Goal: Task Accomplishment & Management: Use online tool/utility

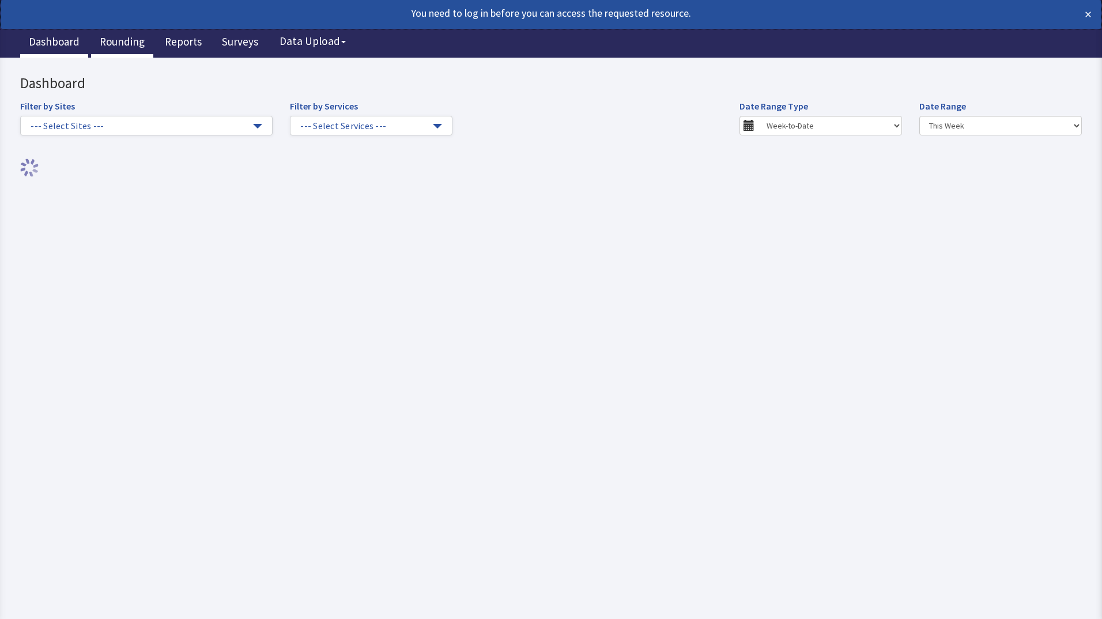
click at [127, 46] on link "Rounding" at bounding box center [122, 43] width 62 height 29
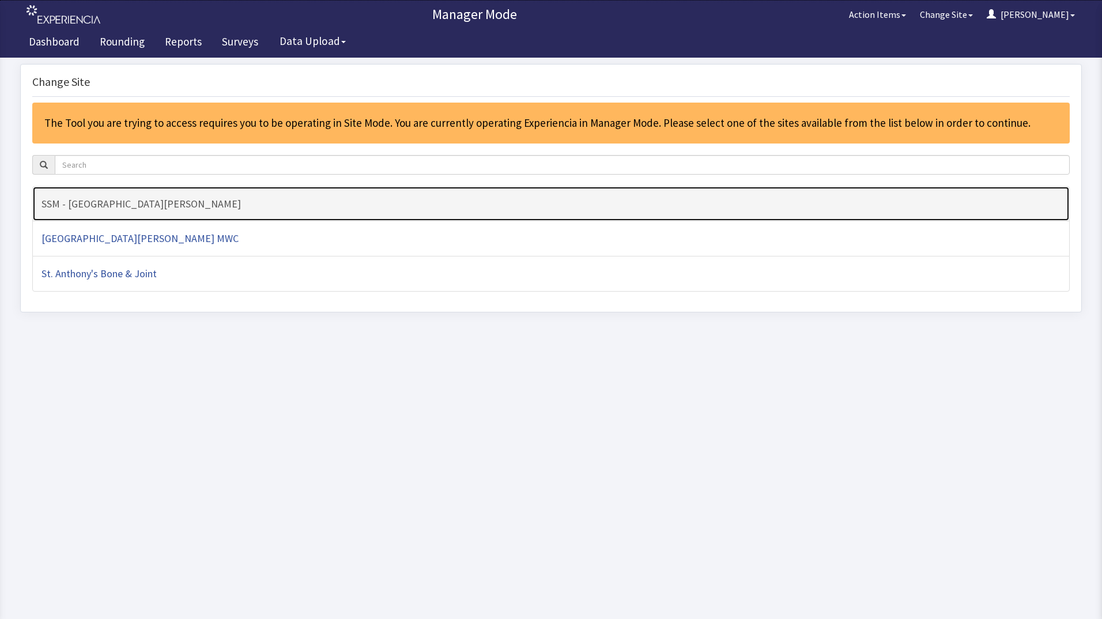
click at [316, 209] on h4 "SSM - [GEOGRAPHIC_DATA][PERSON_NAME]" at bounding box center [550, 204] width 1019 height 12
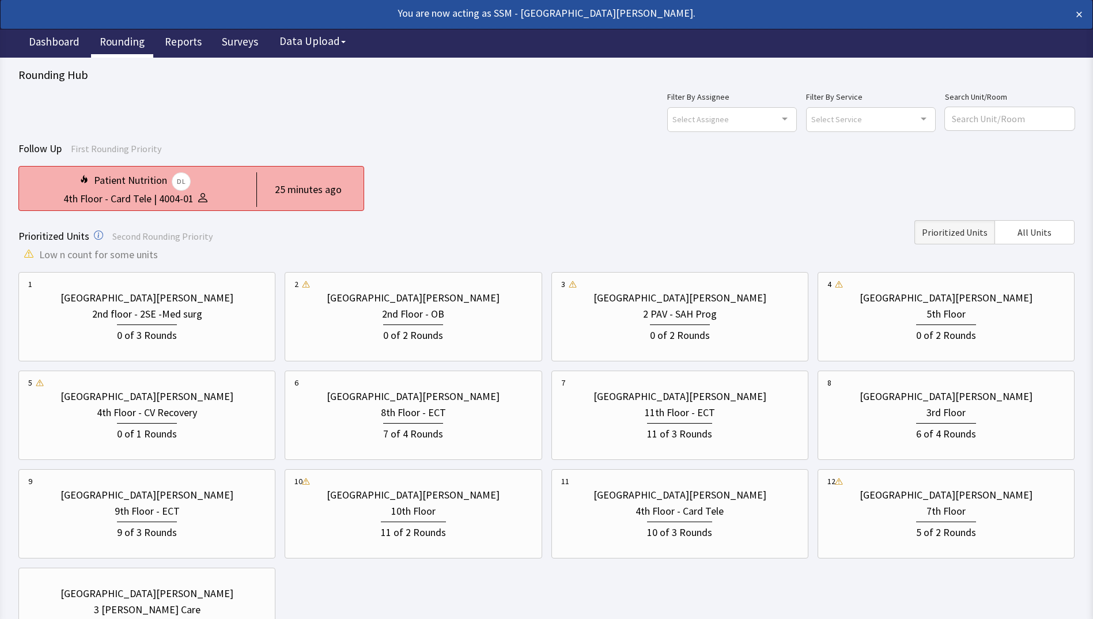
click at [211, 179] on div "Patient Nutrition DL" at bounding box center [135, 181] width 214 height 18
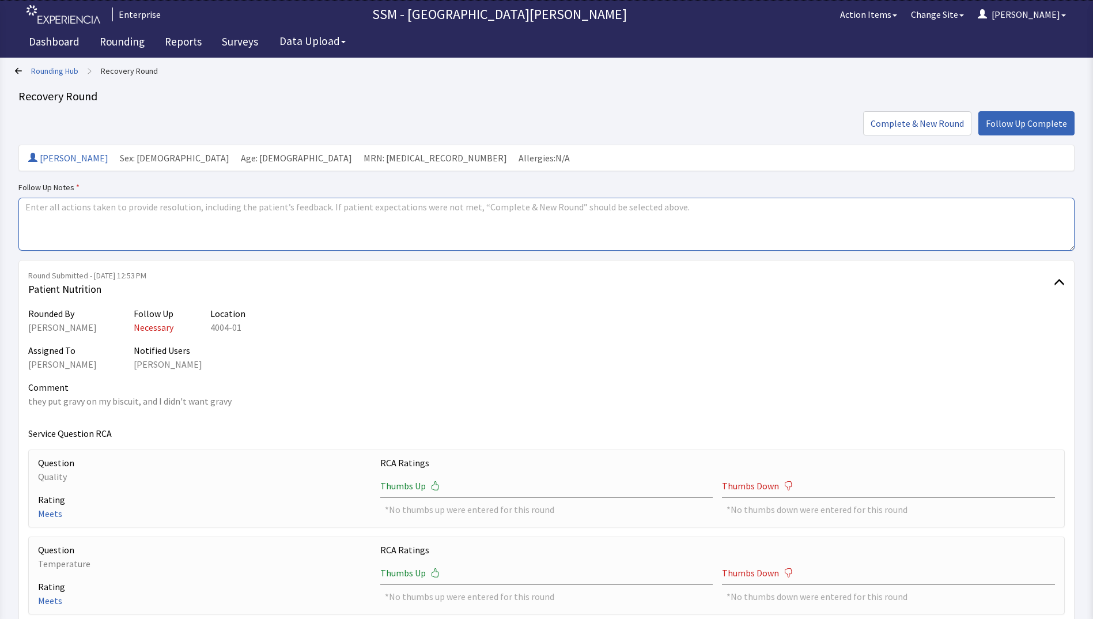
click at [236, 225] on textarea at bounding box center [546, 224] width 1056 height 53
type textarea "completed"
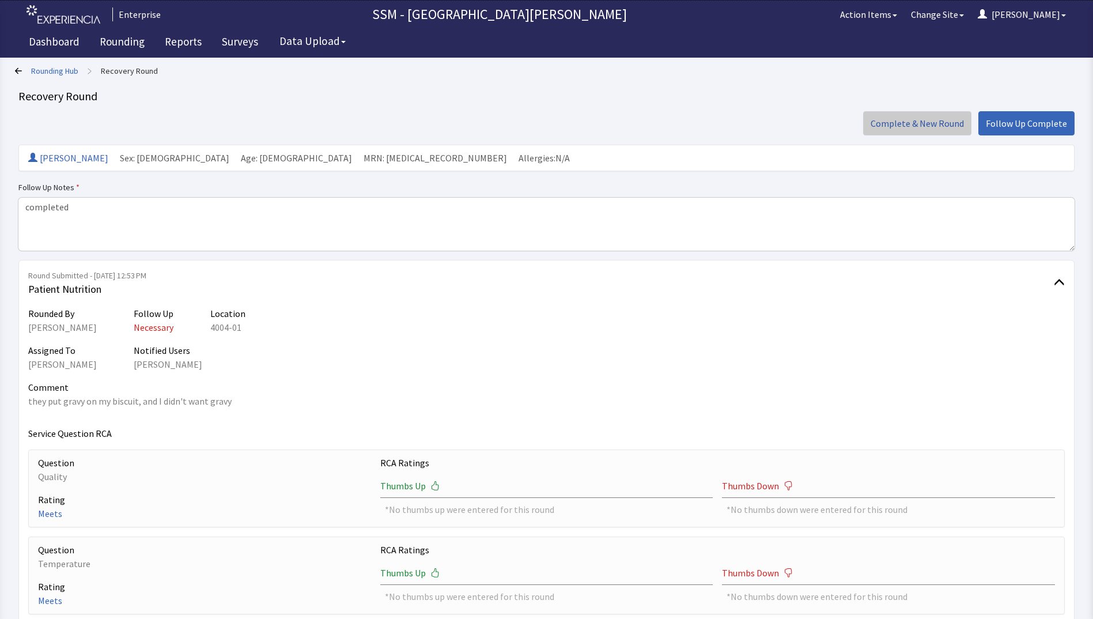
click at [898, 121] on span "Complete & New Round" at bounding box center [917, 123] width 93 height 14
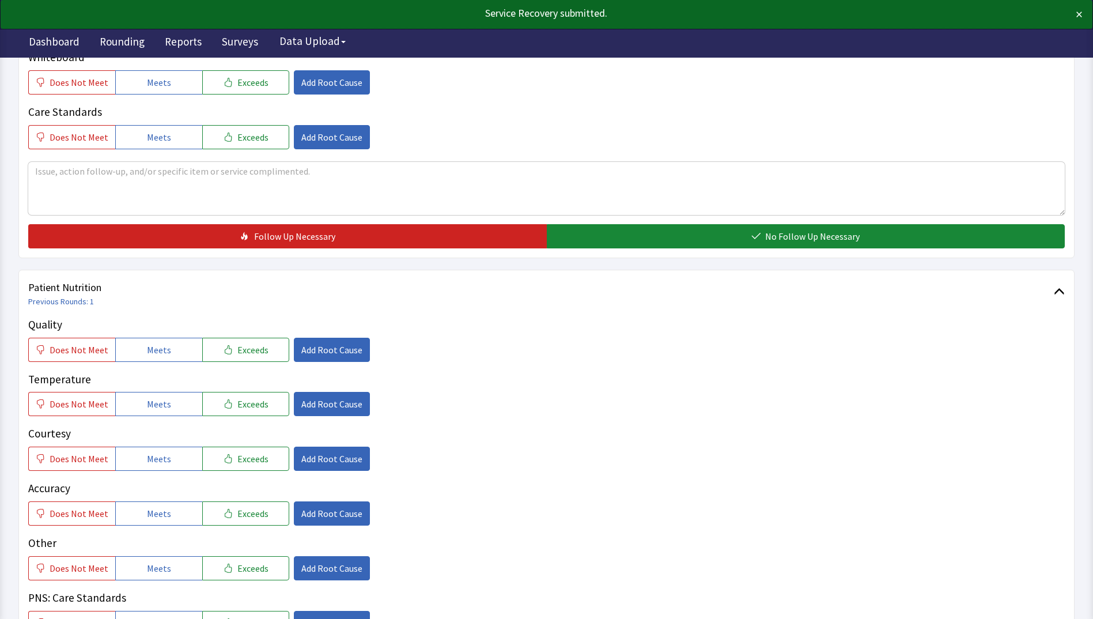
scroll to position [576, 0]
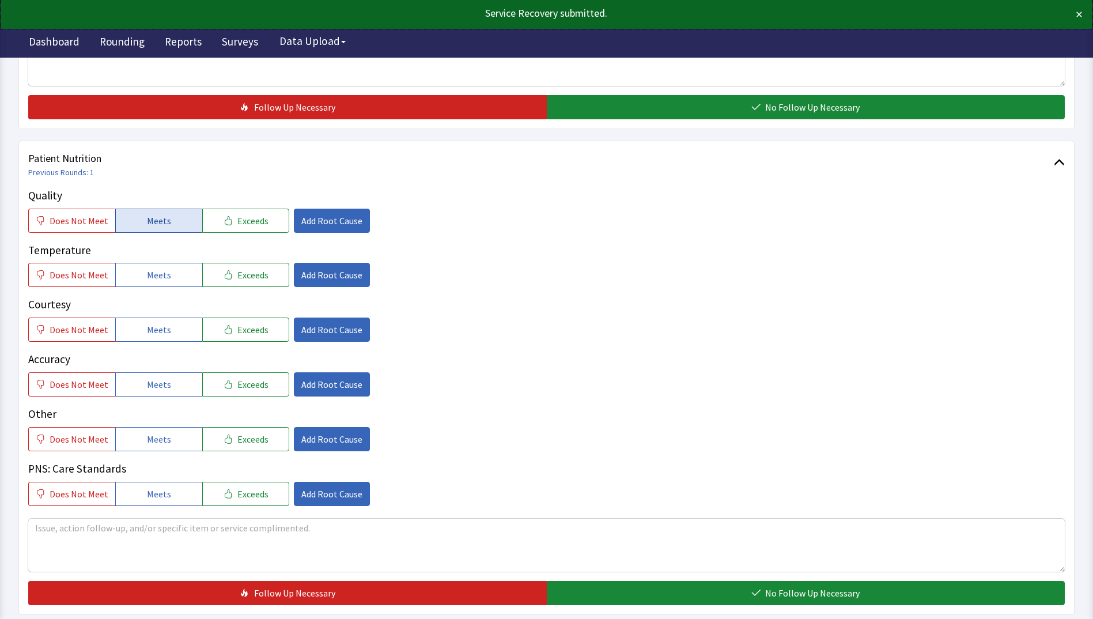
click at [152, 223] on span "Meets" at bounding box center [159, 221] width 24 height 14
click at [149, 275] on span "Meets" at bounding box center [159, 275] width 24 height 14
click at [147, 327] on span "Meets" at bounding box center [159, 330] width 24 height 14
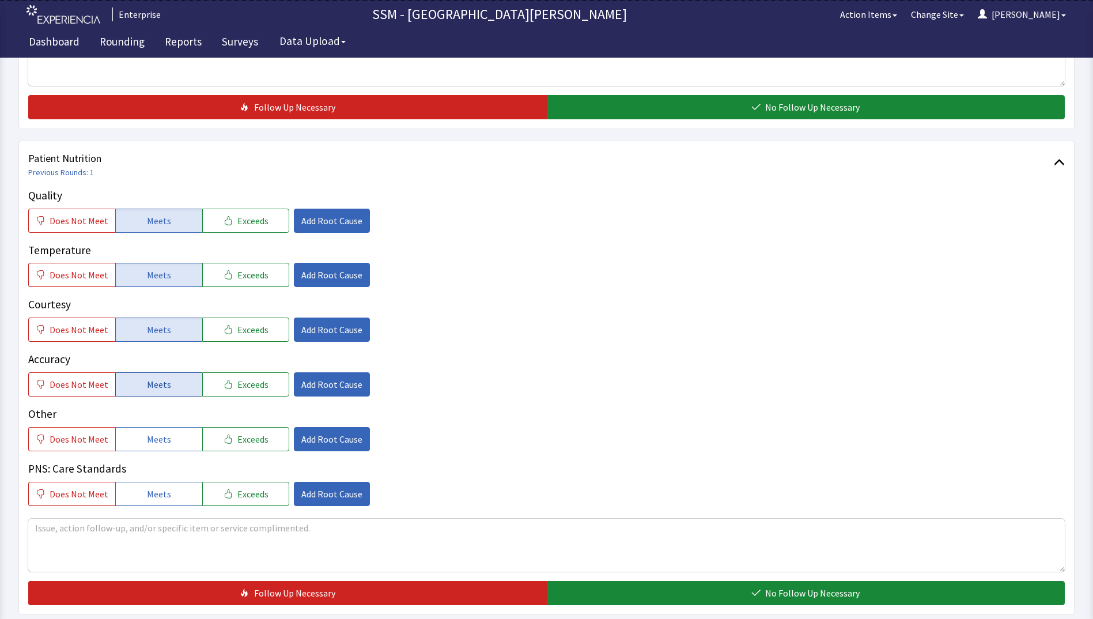
click at [150, 380] on span "Meets" at bounding box center [159, 384] width 24 height 14
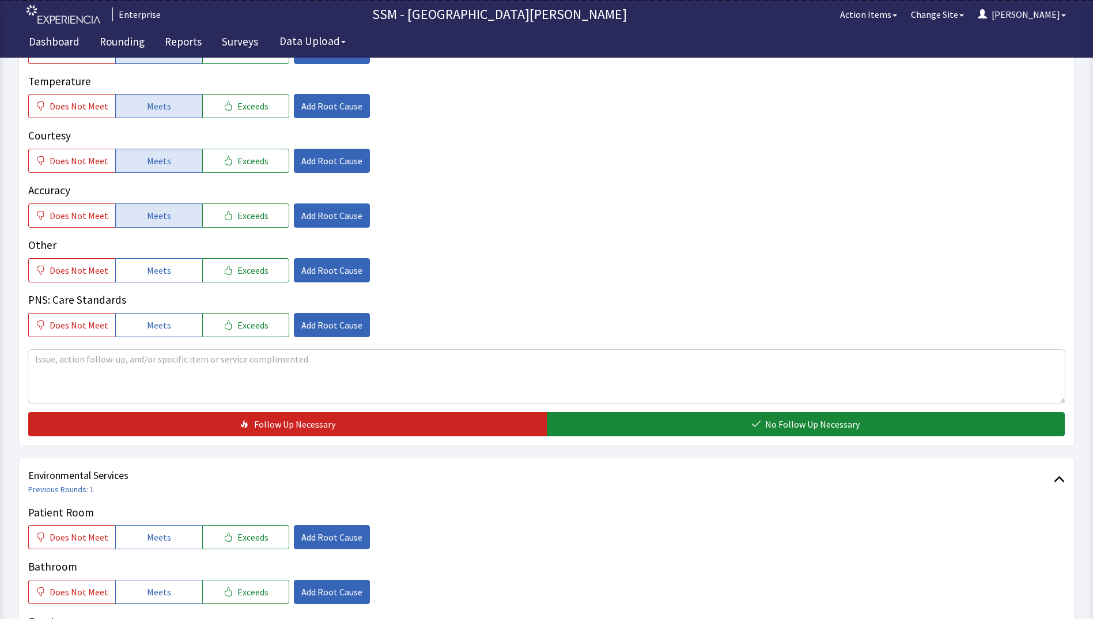
scroll to position [922, 0]
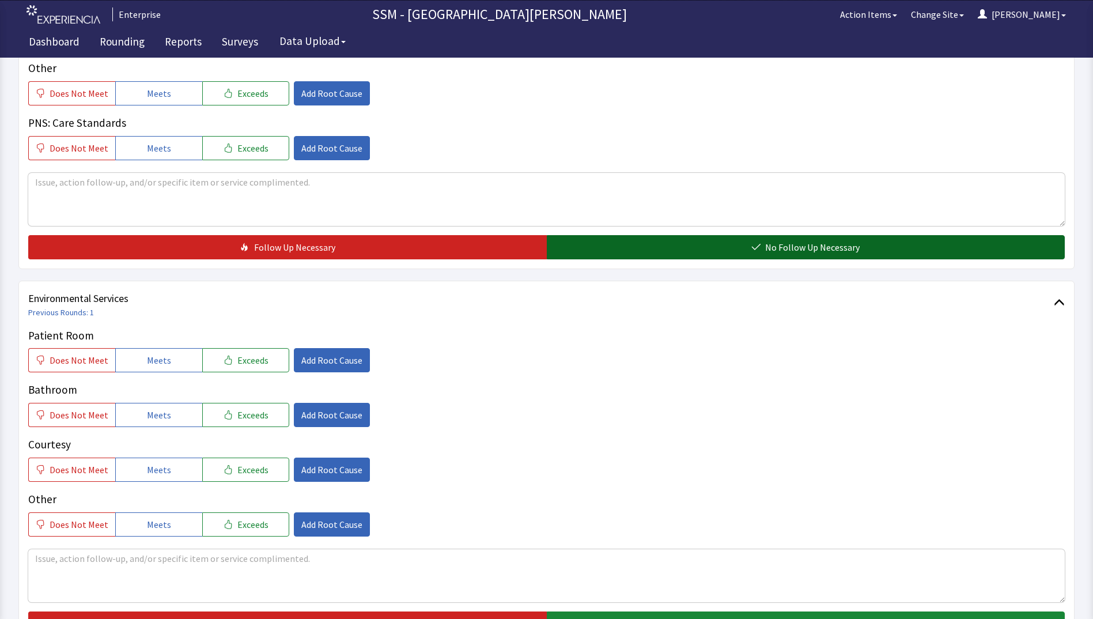
click at [693, 249] on button "No Follow Up Necessary" at bounding box center [806, 247] width 519 height 24
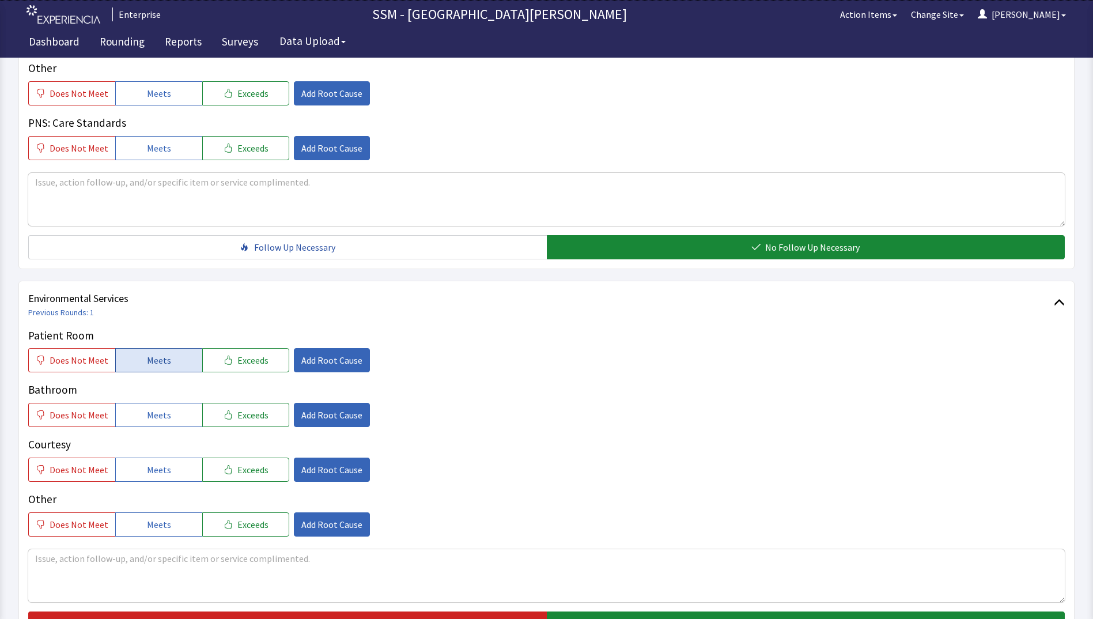
click at [164, 365] on span "Meets" at bounding box center [159, 360] width 24 height 14
click at [153, 417] on span "Meets" at bounding box center [159, 415] width 24 height 14
click at [164, 474] on span "Meets" at bounding box center [159, 470] width 24 height 14
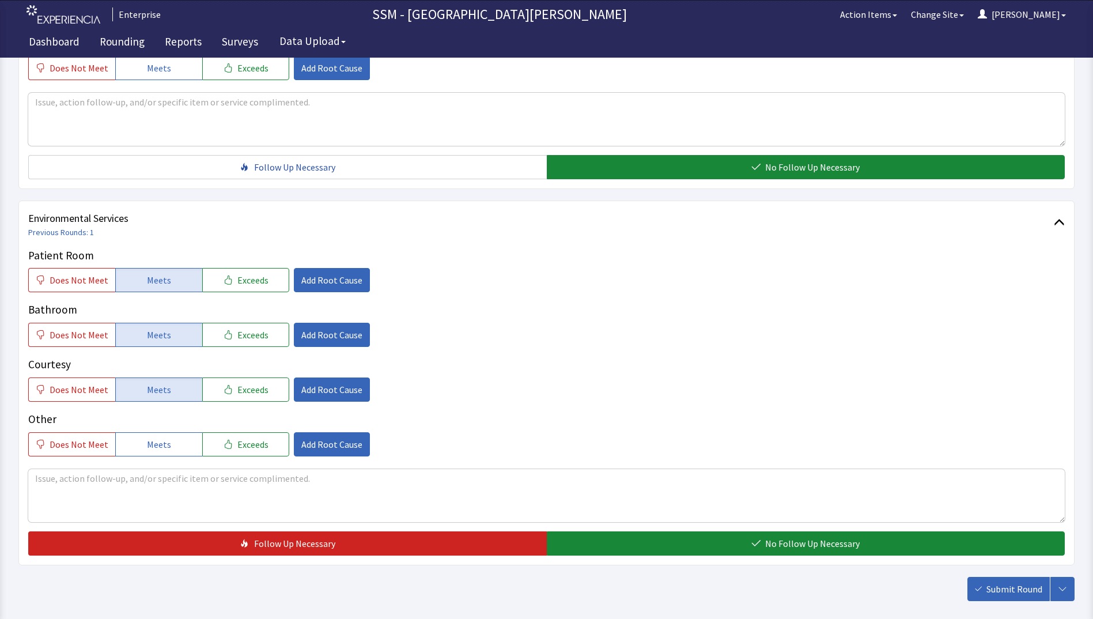
scroll to position [1060, 0]
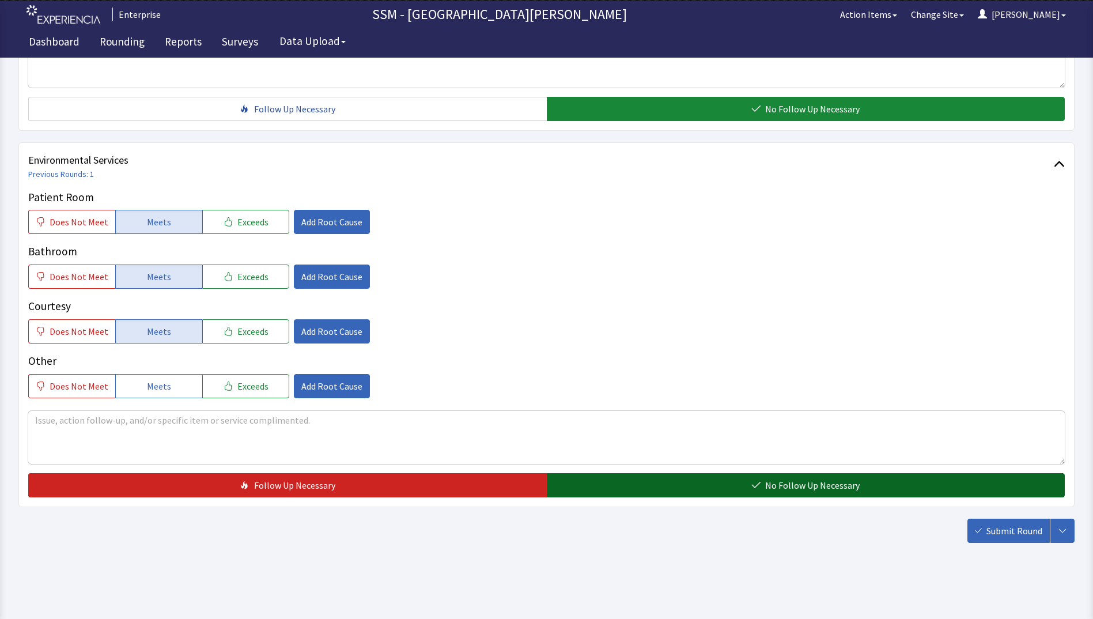
click at [713, 490] on button "No Follow Up Necessary" at bounding box center [806, 485] width 519 height 24
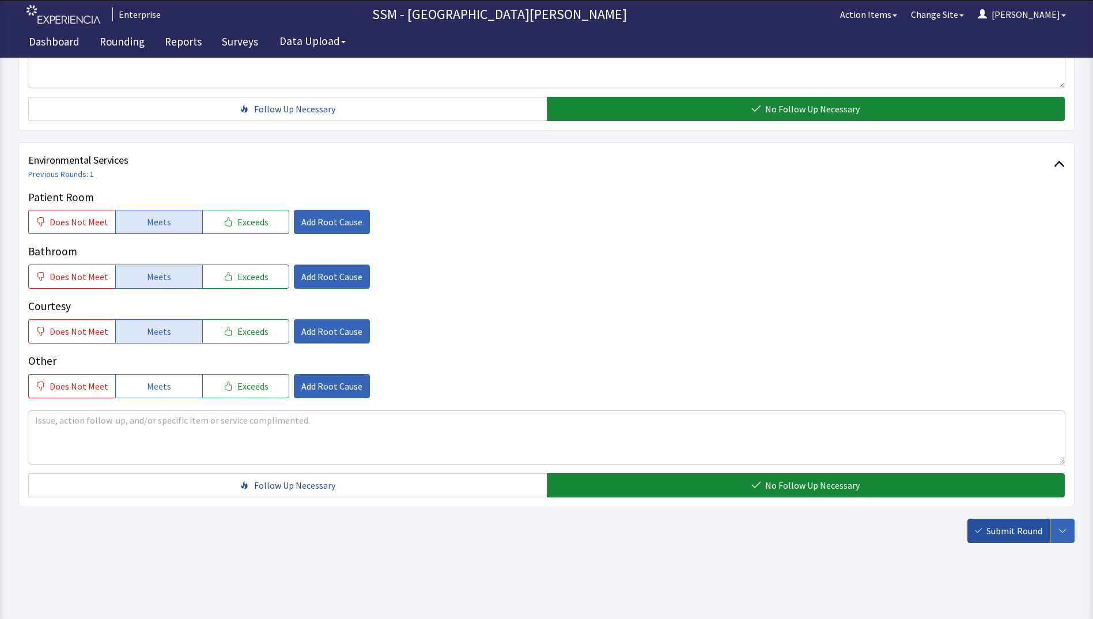
click at [1019, 537] on span "Submit Round" at bounding box center [1014, 531] width 56 height 14
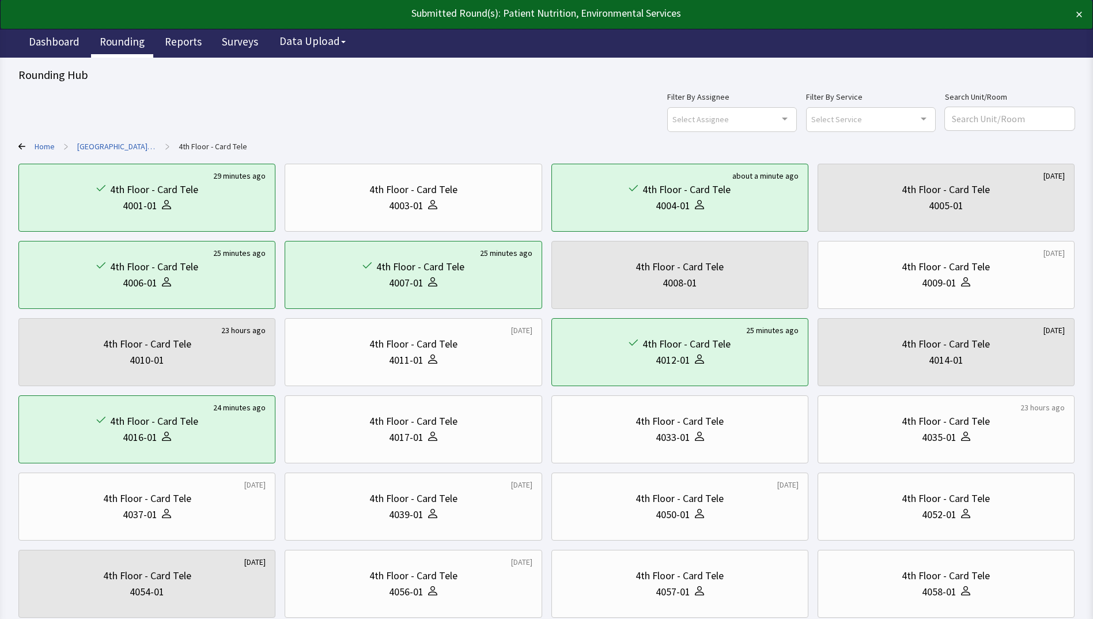
click at [113, 39] on link "Rounding" at bounding box center [122, 43] width 62 height 29
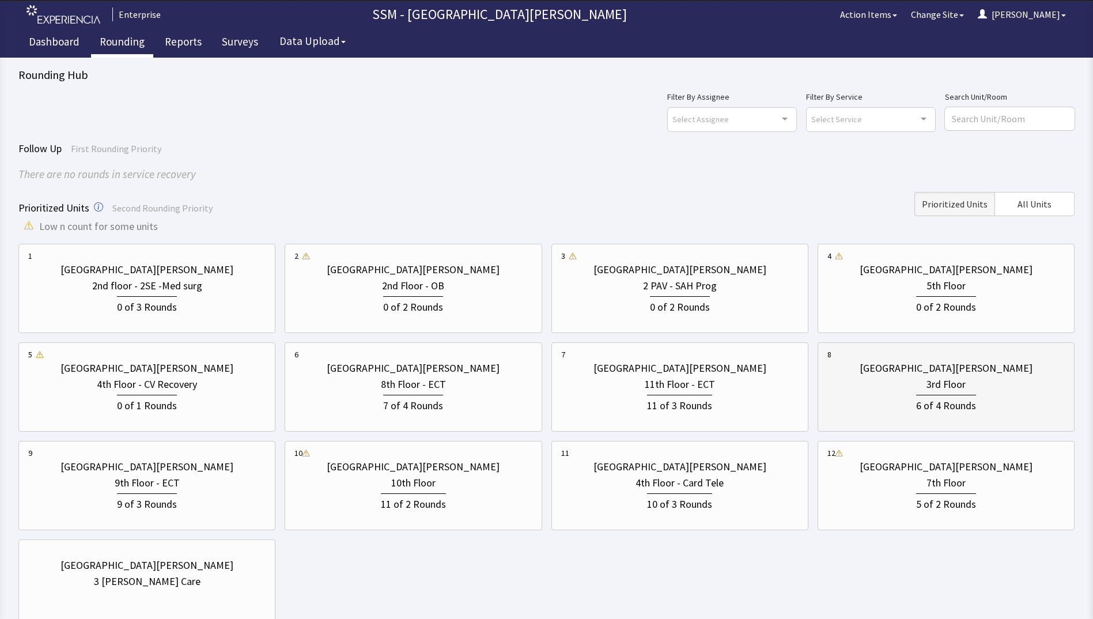
click at [883, 397] on div "6 of 4 Rounds" at bounding box center [945, 402] width 237 height 21
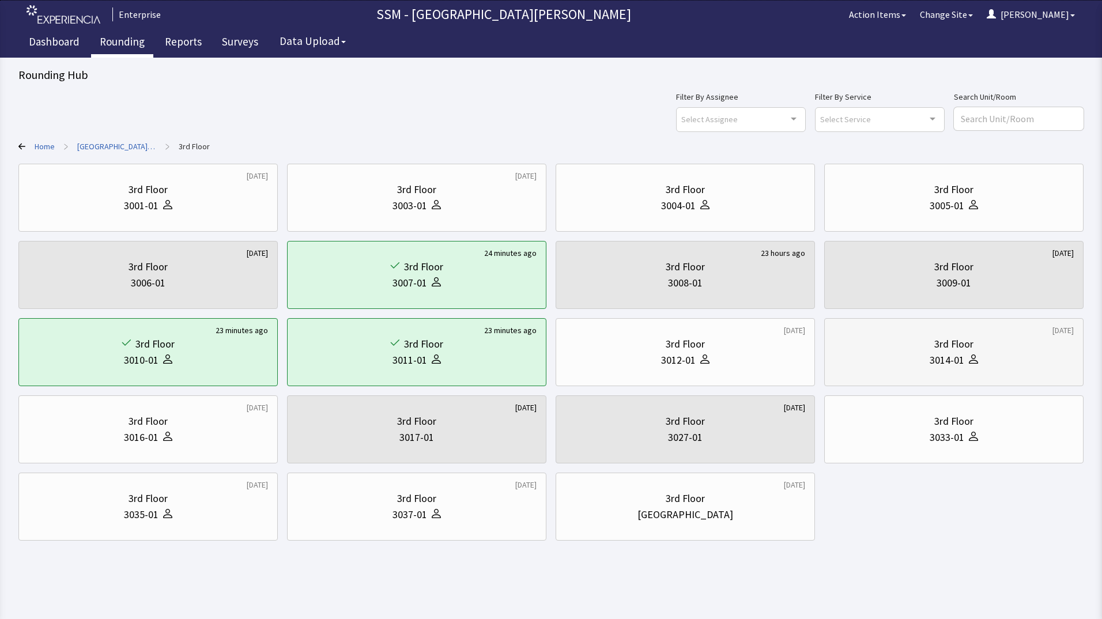
click at [977, 349] on div "3rd Floor" at bounding box center [954, 344] width 240 height 16
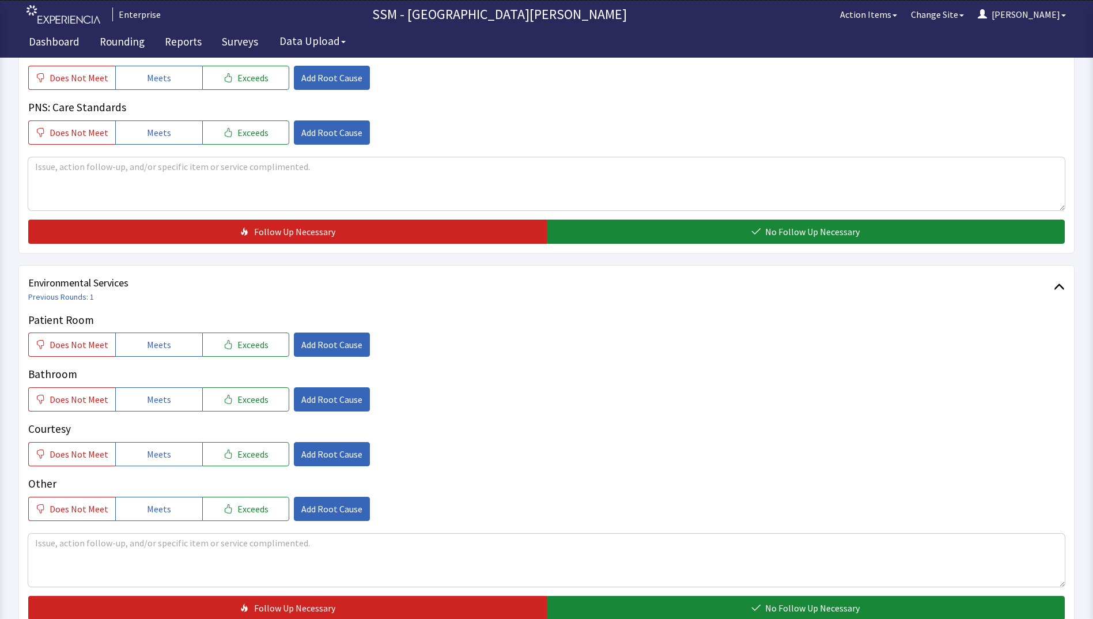
scroll to position [1060, 0]
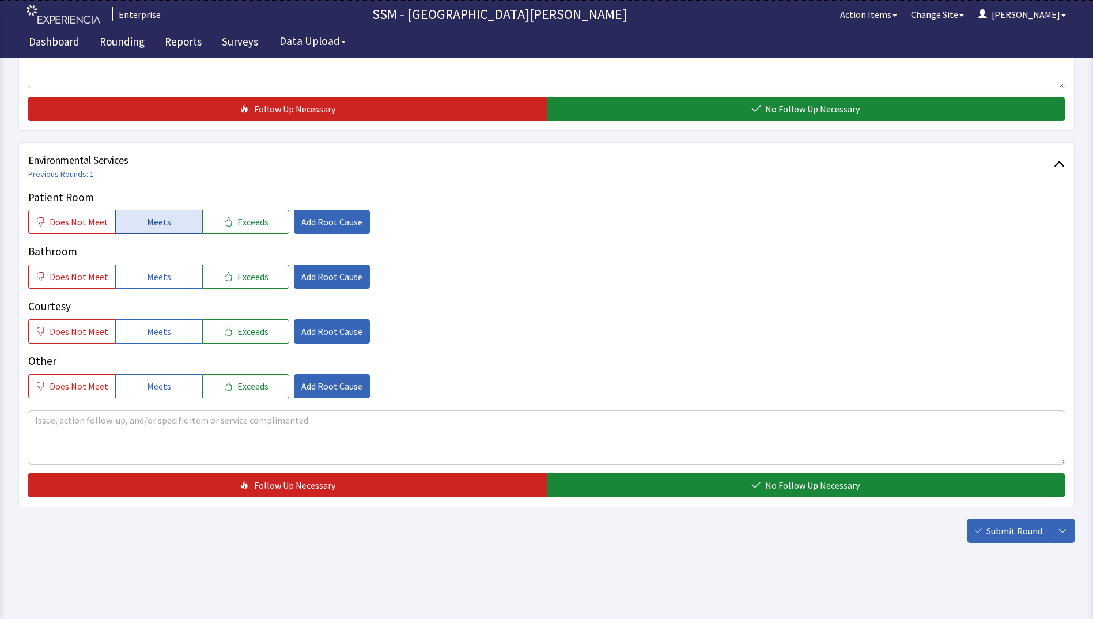
click at [154, 222] on span "Meets" at bounding box center [159, 222] width 24 height 14
click at [158, 279] on span "Meets" at bounding box center [159, 277] width 24 height 14
click at [176, 334] on button "Meets" at bounding box center [158, 331] width 87 height 24
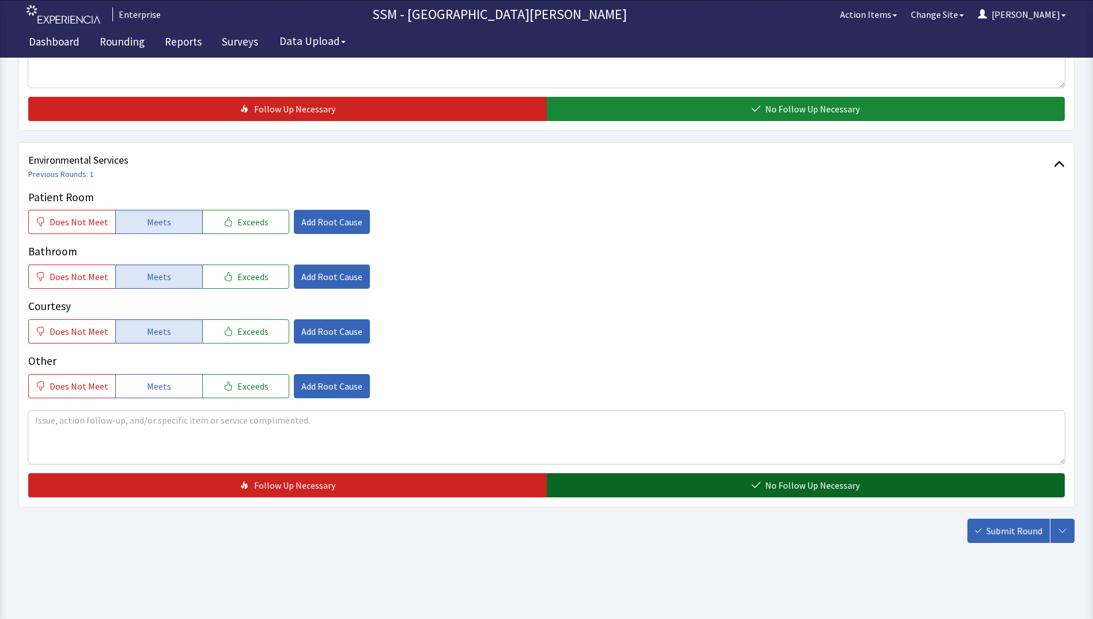
click at [654, 480] on button "No Follow Up Necessary" at bounding box center [806, 485] width 519 height 24
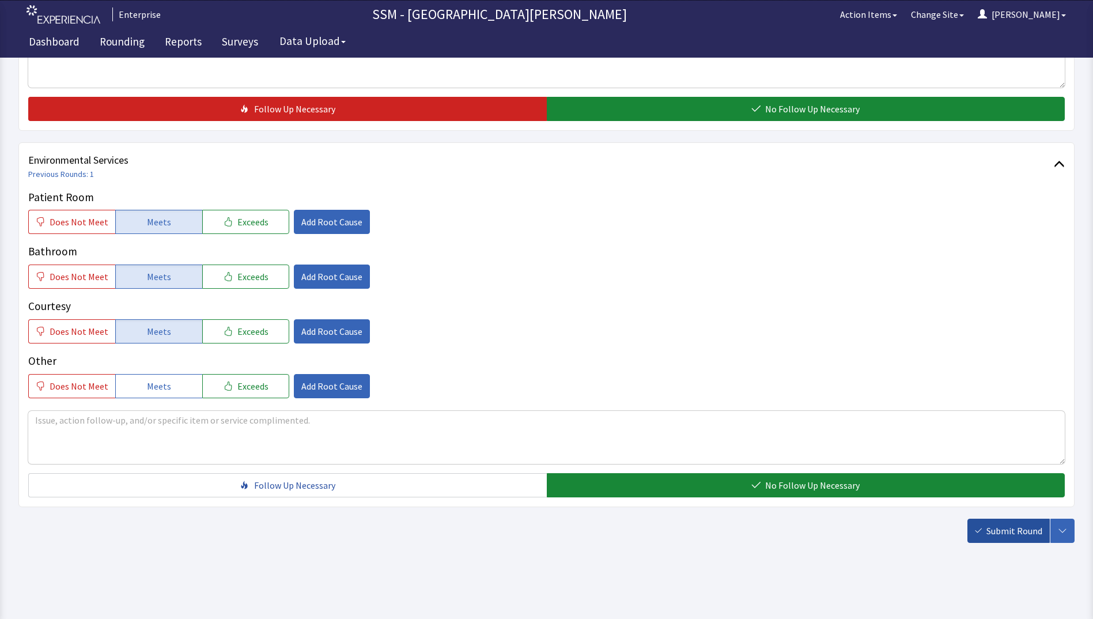
click at [994, 532] on span "Submit Round" at bounding box center [1014, 531] width 56 height 14
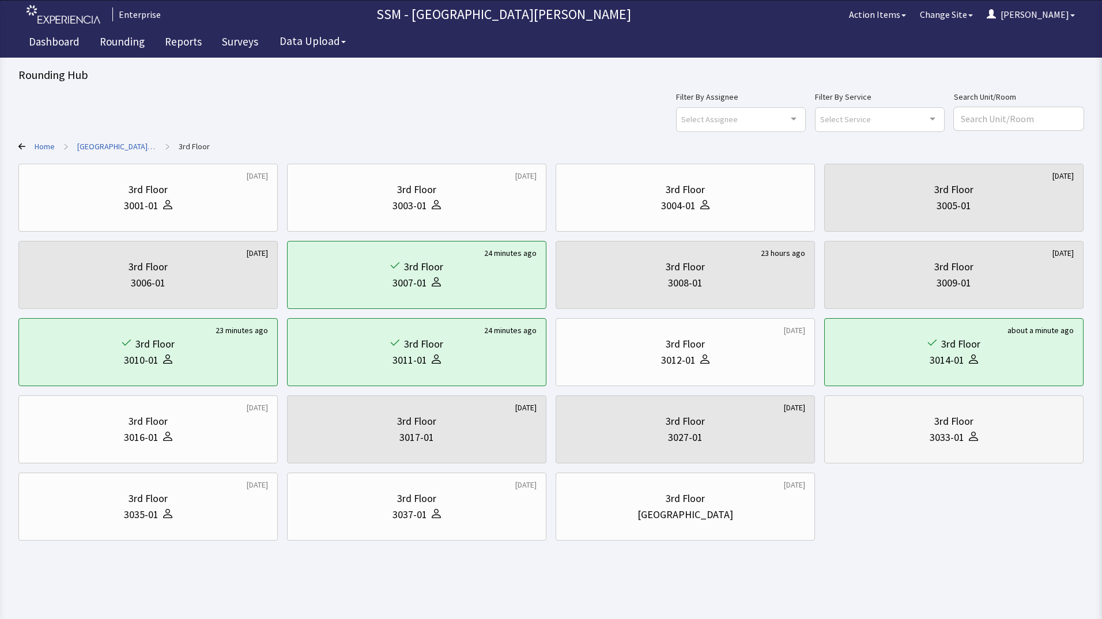
click at [916, 444] on div "3033-01" at bounding box center [954, 437] width 240 height 16
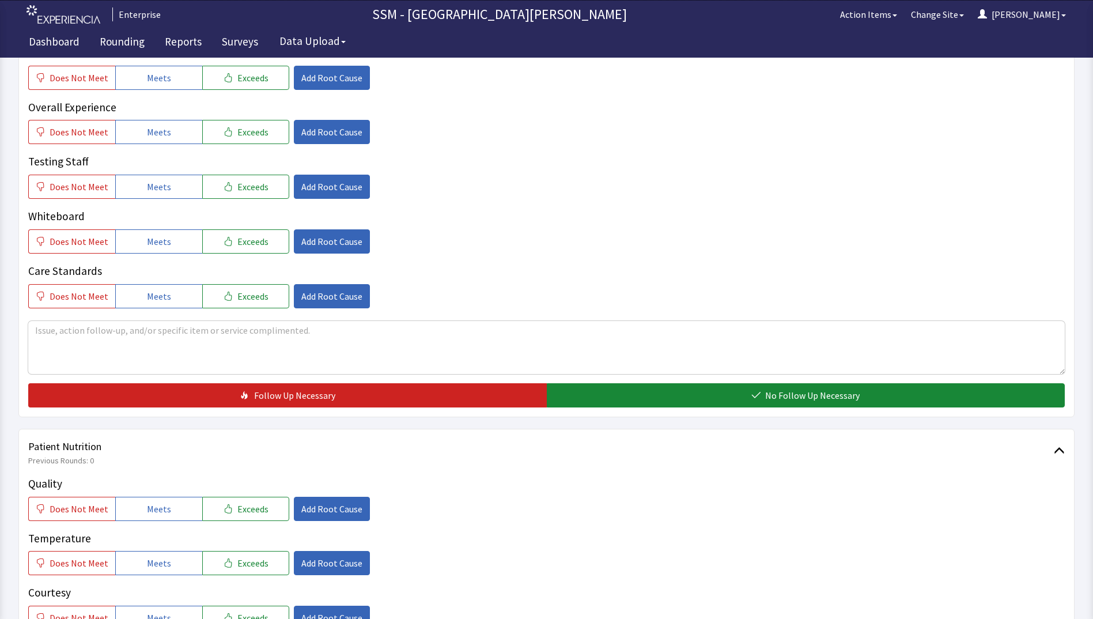
scroll to position [576, 0]
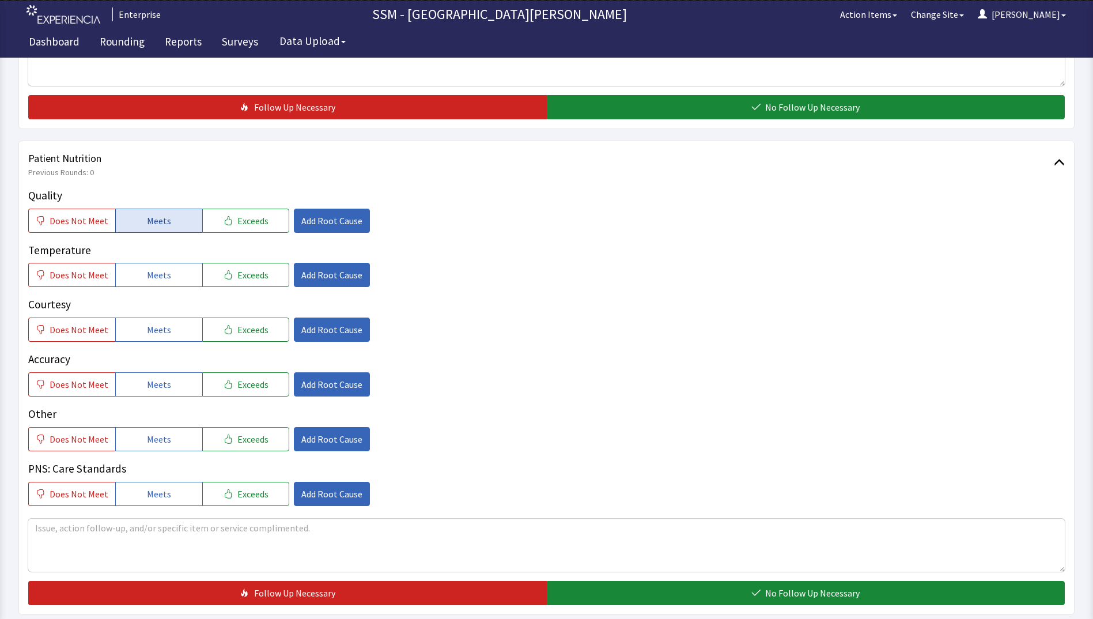
click at [144, 228] on button "Meets" at bounding box center [158, 221] width 87 height 24
click at [156, 277] on span "Meets" at bounding box center [159, 275] width 24 height 14
drag, startPoint x: 173, startPoint y: 334, endPoint x: 181, endPoint y: 383, distance: 49.6
click at [173, 336] on button "Meets" at bounding box center [158, 329] width 87 height 24
click at [181, 383] on button "Meets" at bounding box center [158, 384] width 87 height 24
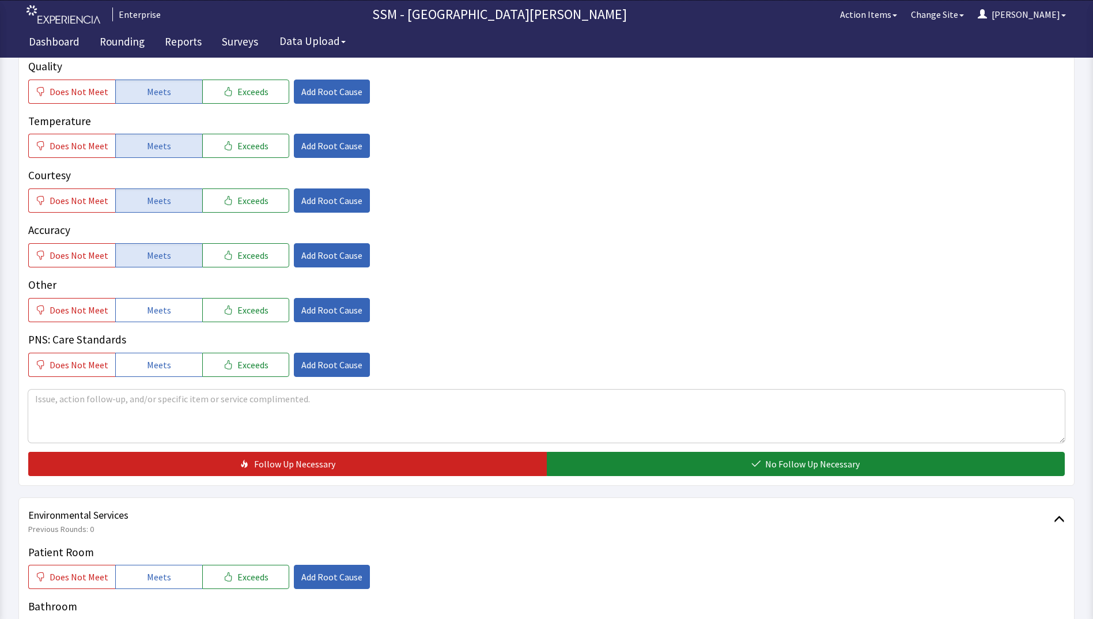
scroll to position [922, 0]
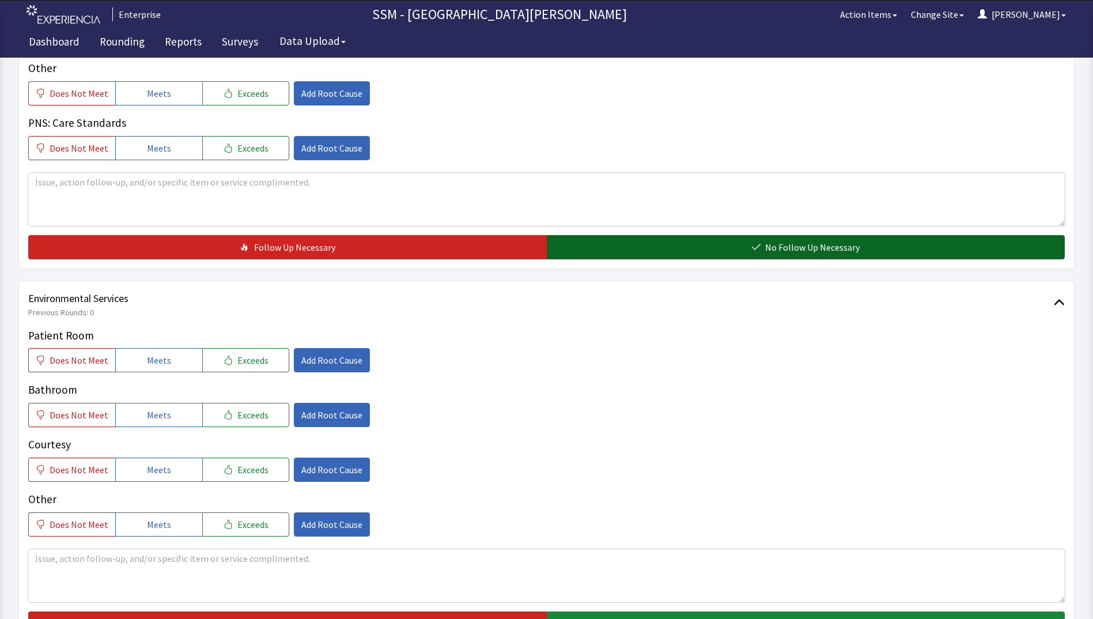
click at [766, 244] on span "No Follow Up Necessary" at bounding box center [812, 247] width 94 height 14
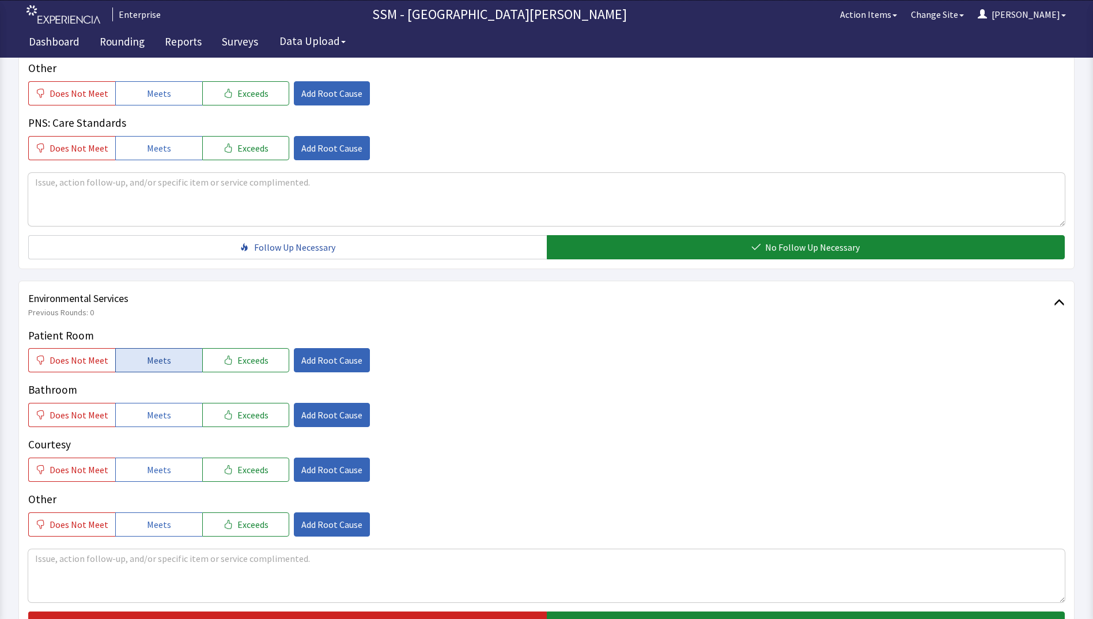
click at [167, 366] on button "Meets" at bounding box center [158, 360] width 87 height 24
drag, startPoint x: 165, startPoint y: 418, endPoint x: 165, endPoint y: 444, distance: 25.9
click at [165, 419] on span "Meets" at bounding box center [159, 415] width 24 height 14
click at [162, 471] on span "Meets" at bounding box center [159, 470] width 24 height 14
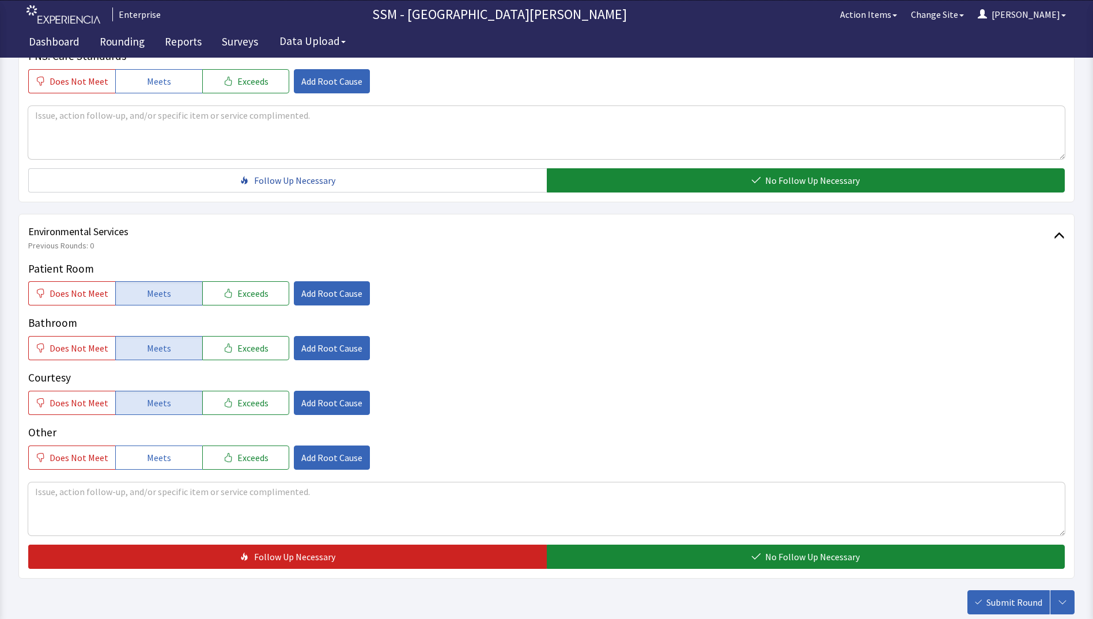
scroll to position [1060, 0]
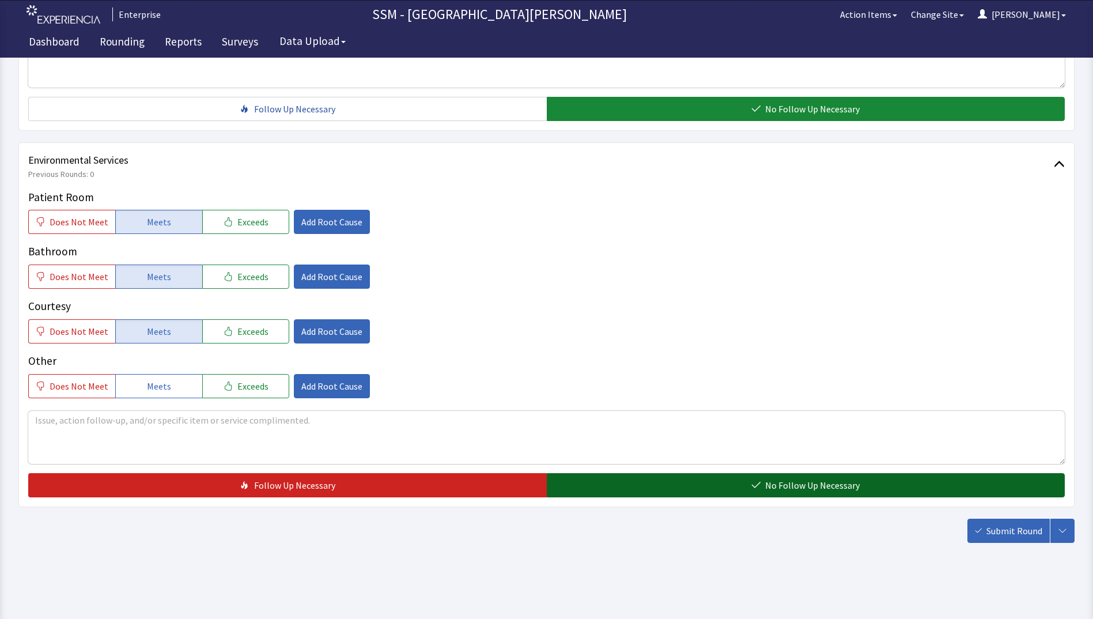
drag, startPoint x: 736, startPoint y: 489, endPoint x: 804, endPoint y: 486, distance: 68.6
click at [736, 489] on button "No Follow Up Necessary" at bounding box center [806, 485] width 519 height 24
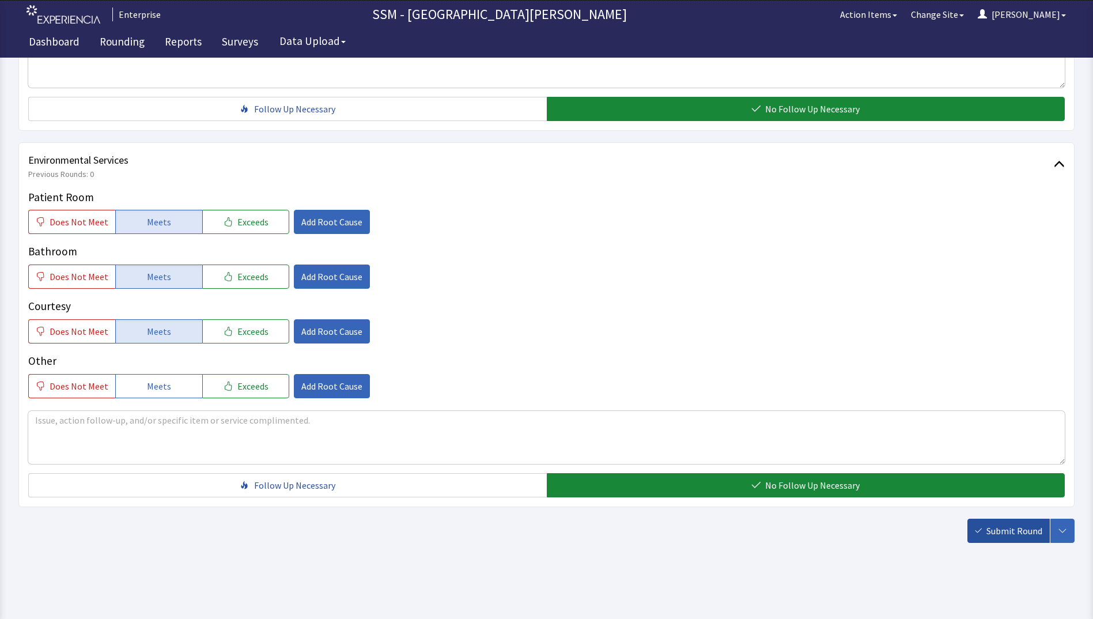
click at [1006, 536] on span "Submit Round" at bounding box center [1014, 531] width 56 height 14
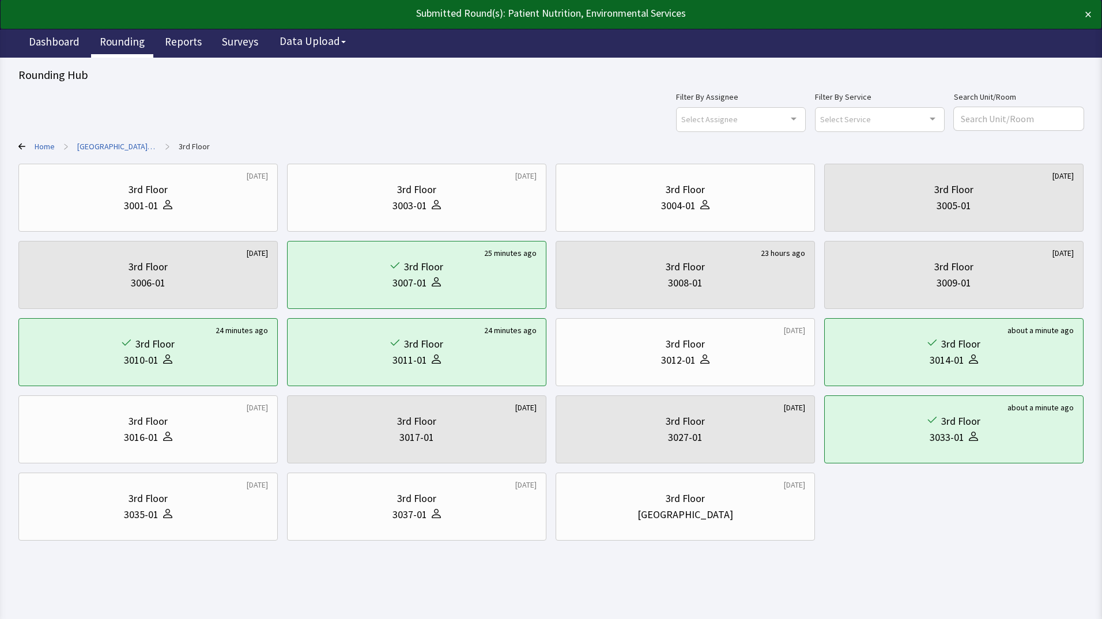
click at [102, 43] on link "Rounding" at bounding box center [122, 43] width 62 height 29
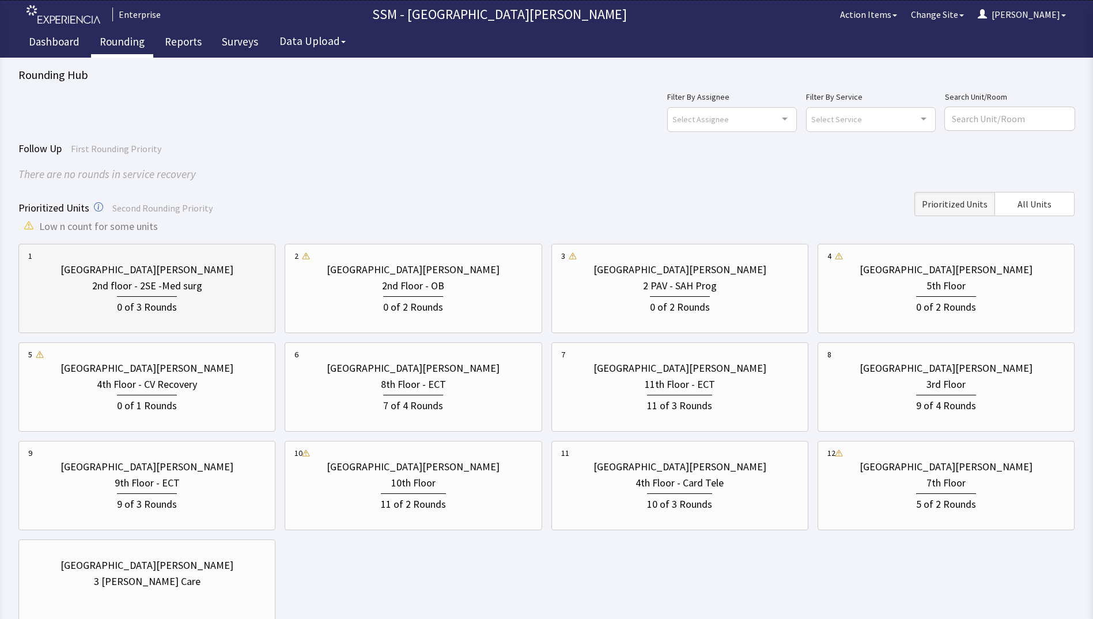
click at [186, 299] on div "0 of 3 Rounds" at bounding box center [146, 304] width 237 height 21
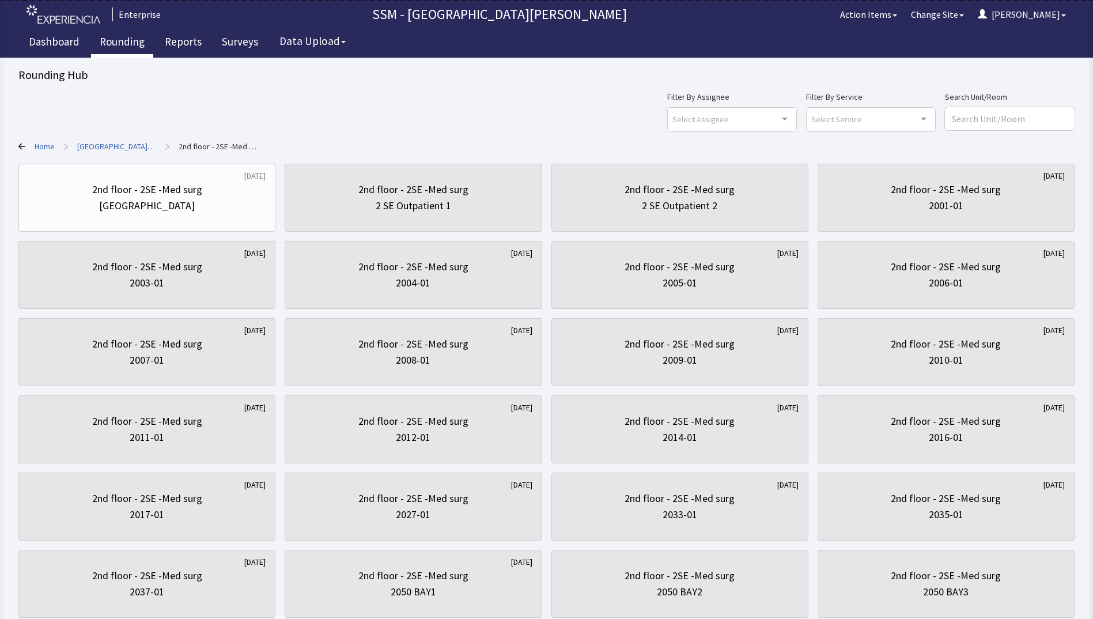
click at [116, 40] on link "Rounding" at bounding box center [122, 43] width 62 height 29
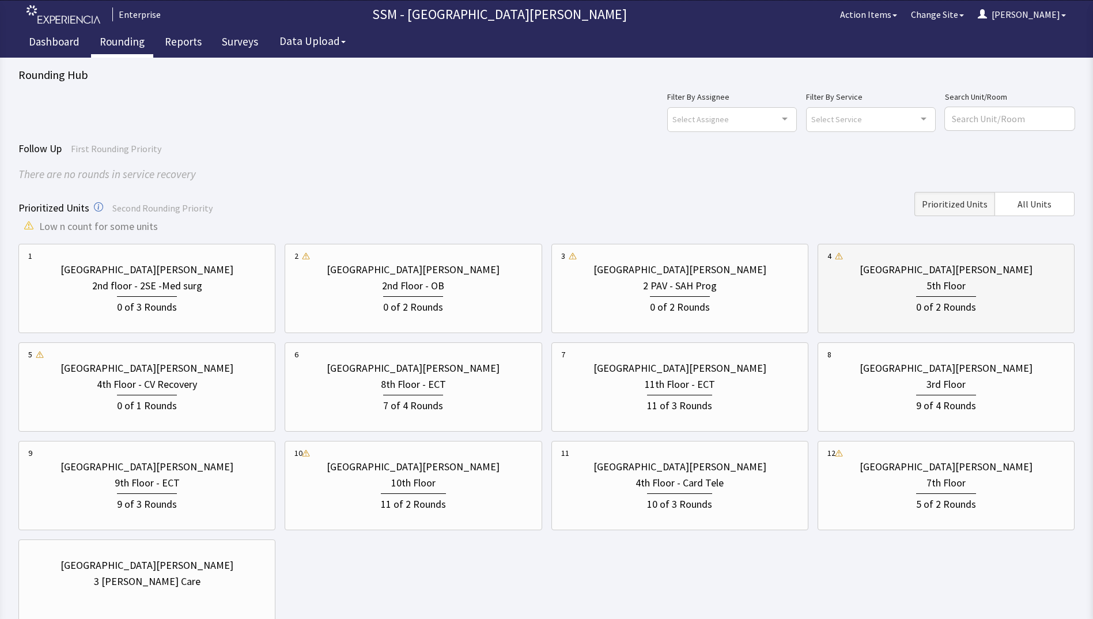
click at [964, 314] on div "0 of 2 Rounds" at bounding box center [946, 305] width 60 height 19
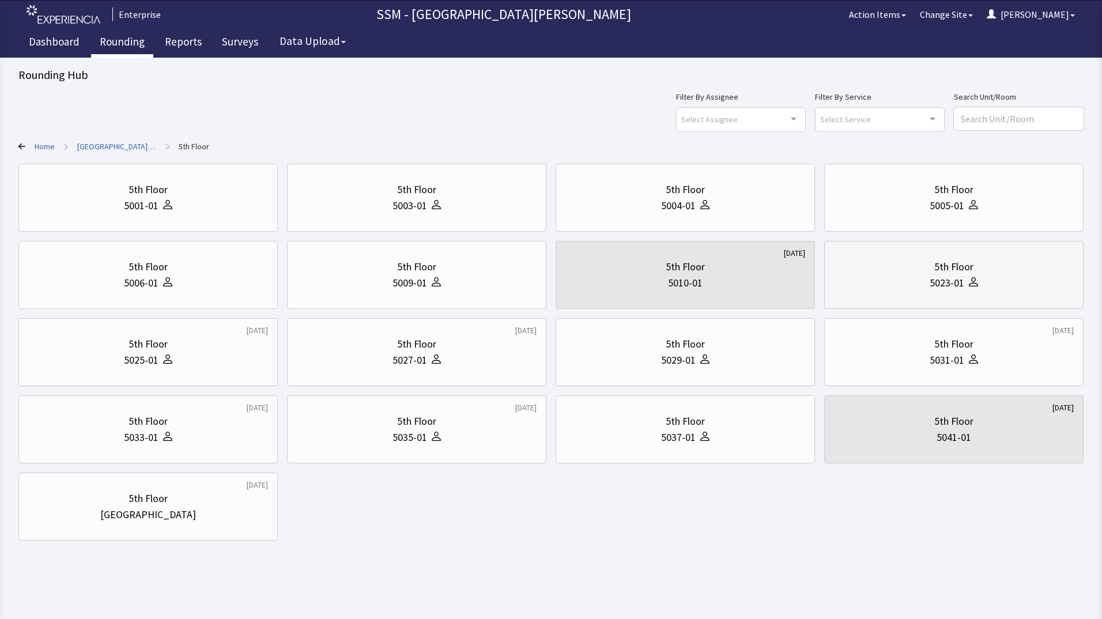
click at [958, 268] on div "5th Floor" at bounding box center [953, 267] width 39 height 16
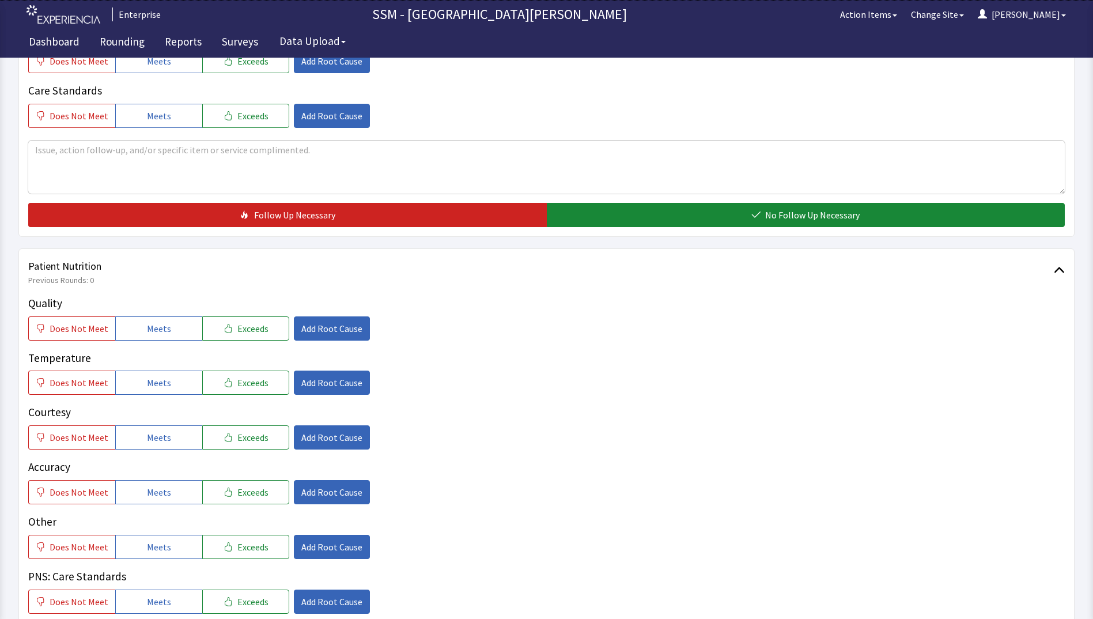
scroll to position [576, 0]
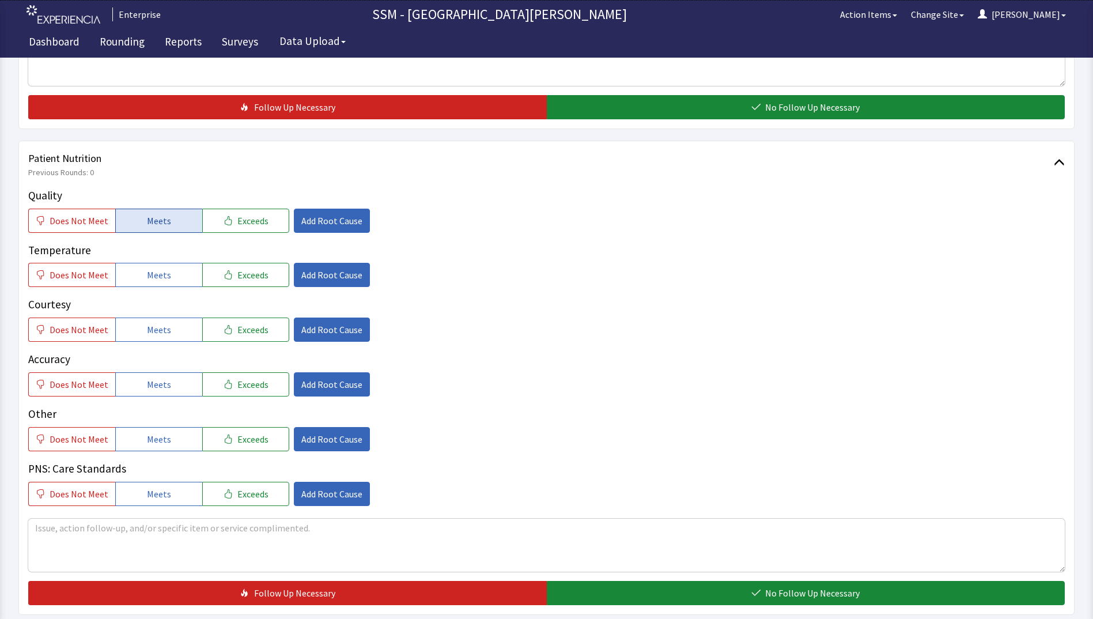
click at [119, 223] on button "Meets" at bounding box center [158, 221] width 87 height 24
click at [170, 273] on button "Meets" at bounding box center [158, 275] width 87 height 24
click at [179, 334] on button "Meets" at bounding box center [158, 329] width 87 height 24
click at [188, 389] on button "Meets" at bounding box center [158, 384] width 87 height 24
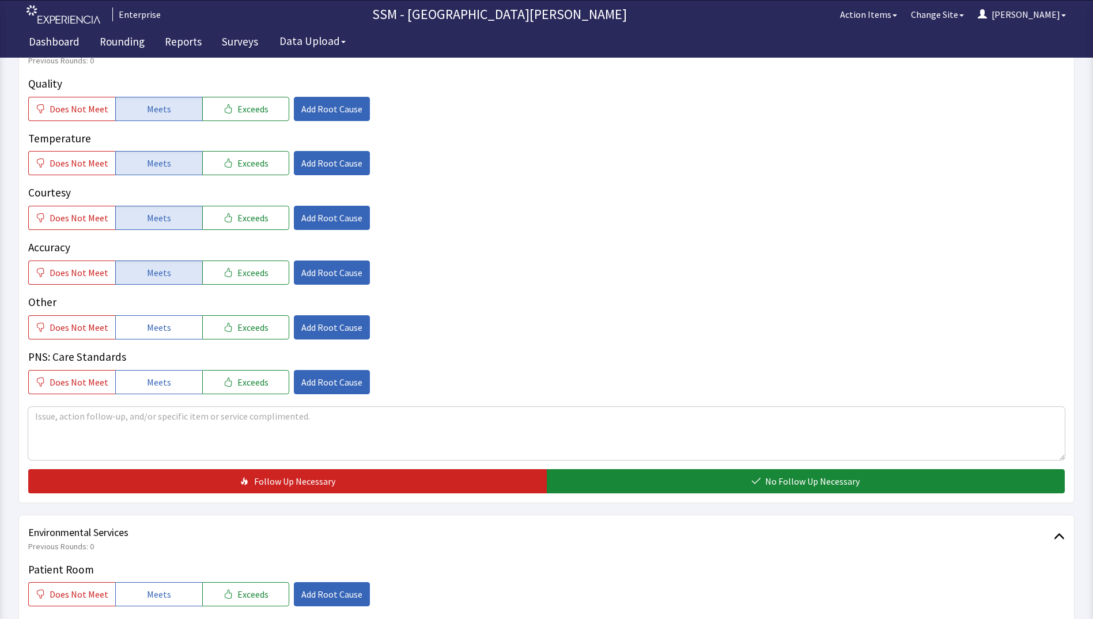
scroll to position [864, 0]
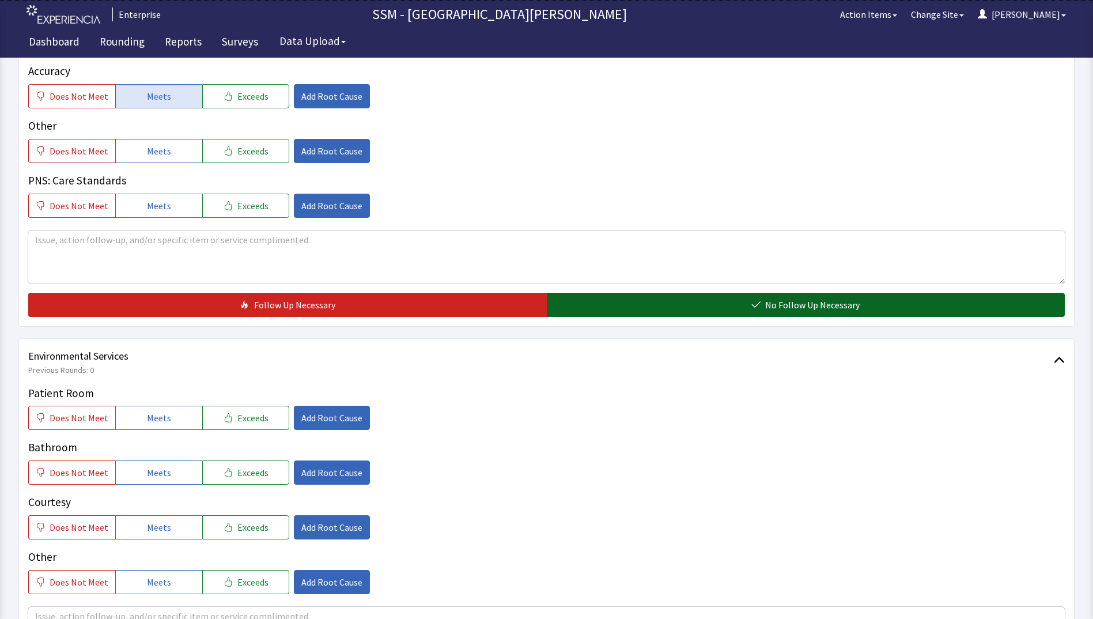
click at [729, 307] on button "No Follow Up Necessary" at bounding box center [806, 305] width 519 height 24
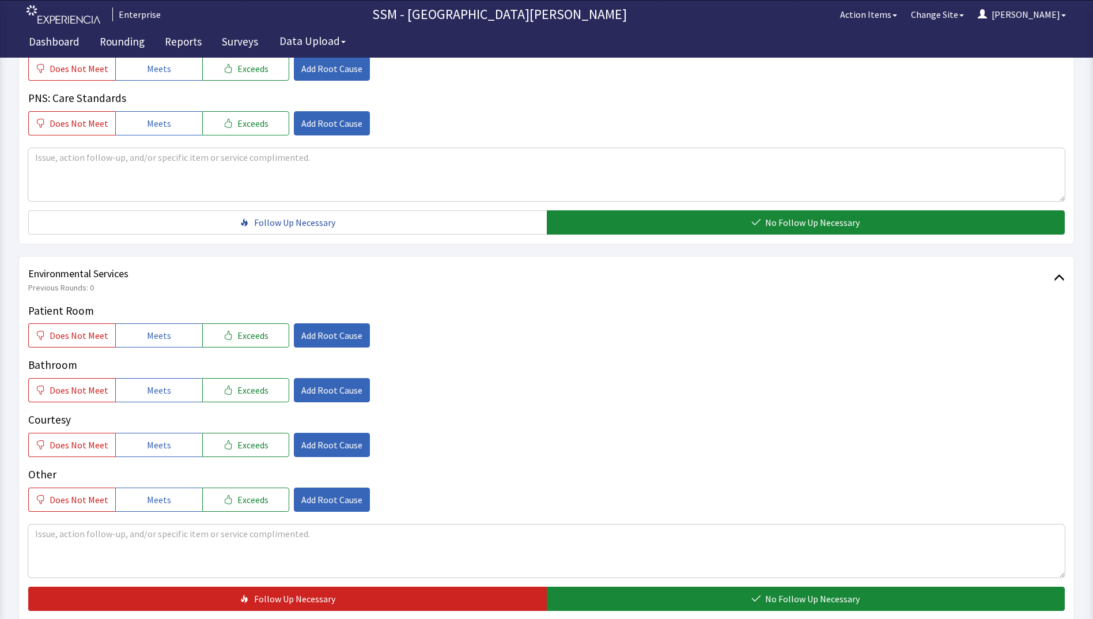
scroll to position [1060, 0]
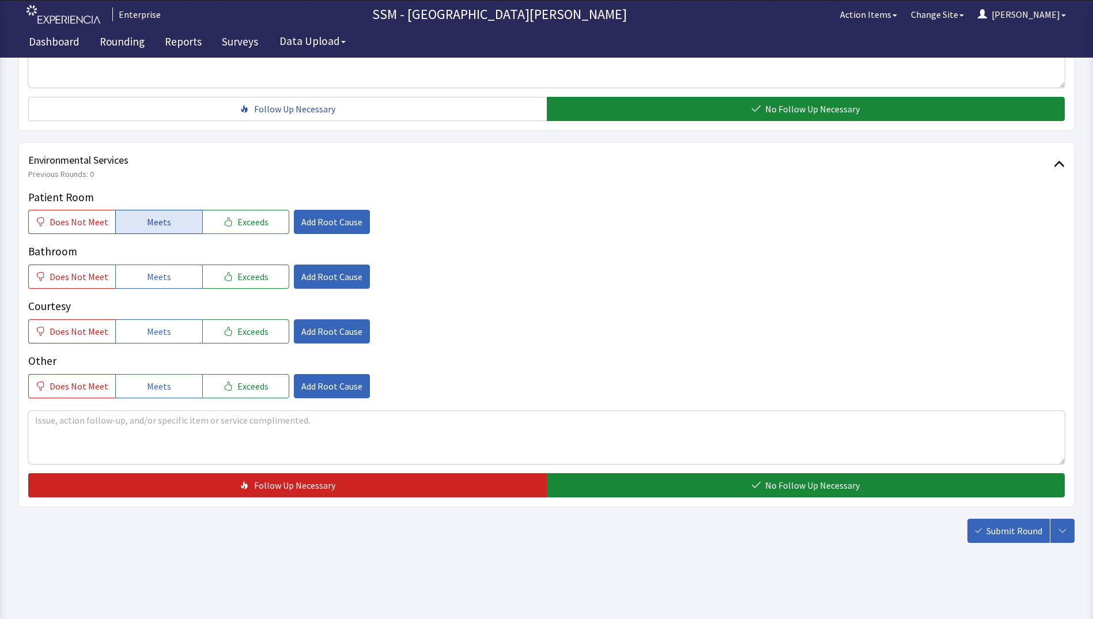
click at [152, 225] on span "Meets" at bounding box center [159, 222] width 24 height 14
click at [168, 273] on button "Meets" at bounding box center [158, 276] width 87 height 24
click at [164, 332] on span "Meets" at bounding box center [159, 331] width 24 height 14
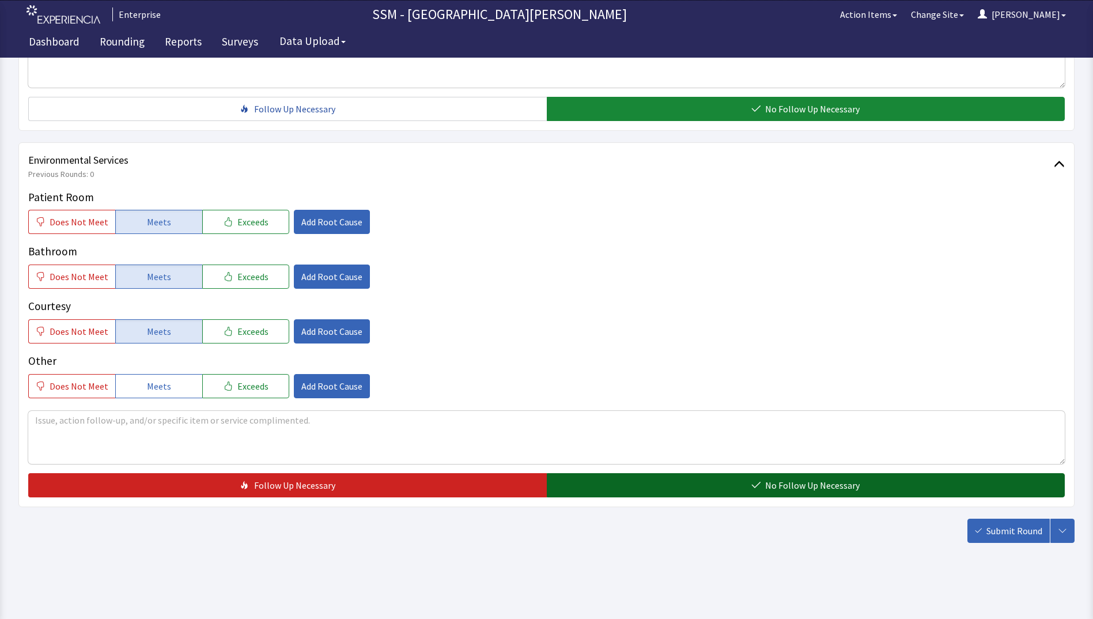
click at [618, 483] on button "No Follow Up Necessary" at bounding box center [806, 485] width 519 height 24
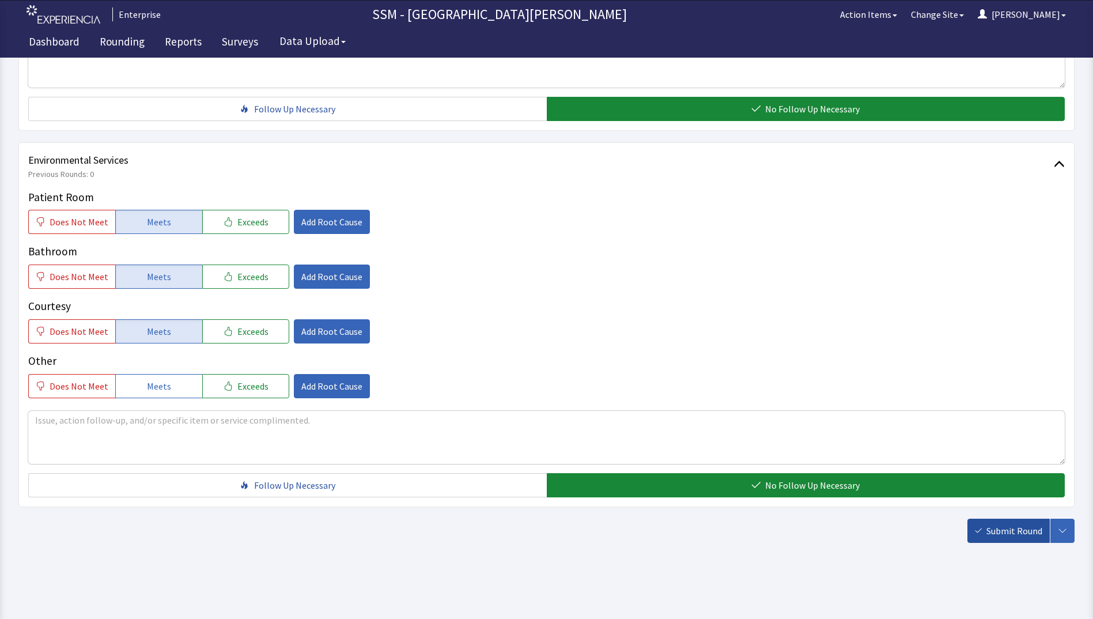
click at [1009, 533] on span "Submit Round" at bounding box center [1014, 531] width 56 height 14
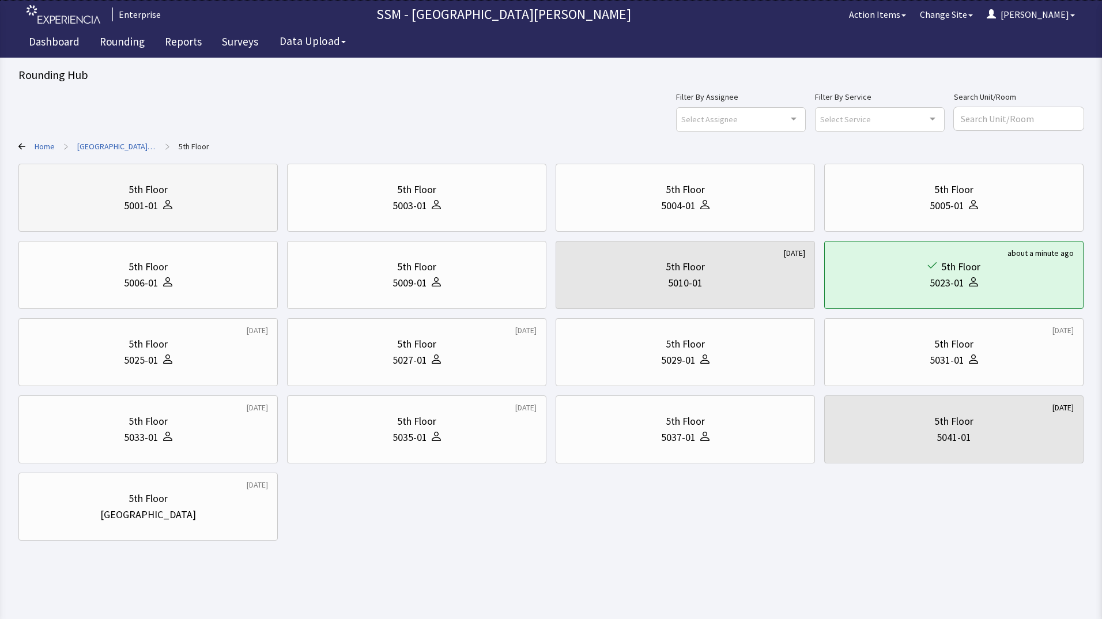
click at [238, 206] on div "5001-01" at bounding box center [148, 206] width 240 height 16
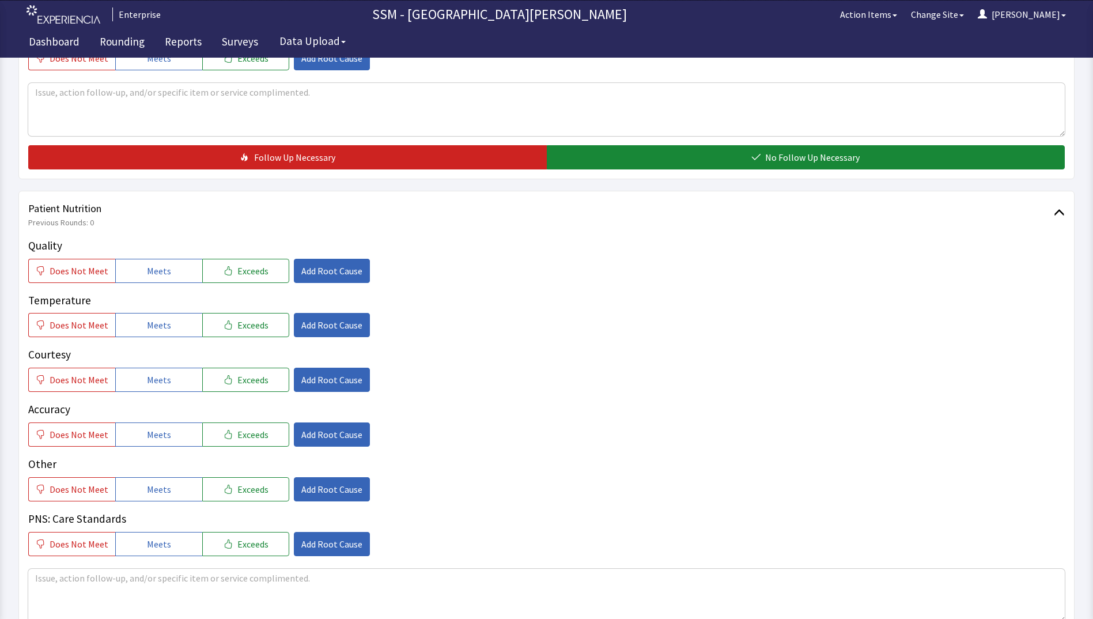
scroll to position [634, 0]
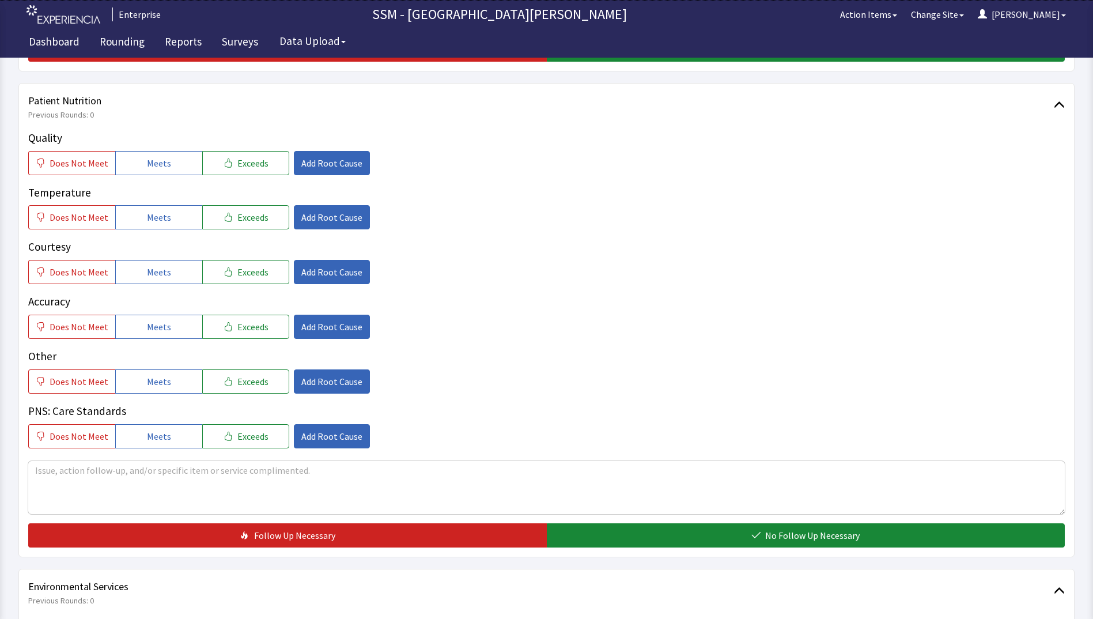
click at [175, 175] on div "Quality Does Not Meet Meets Exceeds Add Root Cause Temperature Does Not Meet Me…" at bounding box center [546, 289] width 1036 height 319
click at [174, 167] on button "Meets" at bounding box center [158, 163] width 87 height 24
click at [163, 217] on span "Meets" at bounding box center [159, 217] width 24 height 14
click at [175, 269] on button "Meets" at bounding box center [158, 272] width 87 height 24
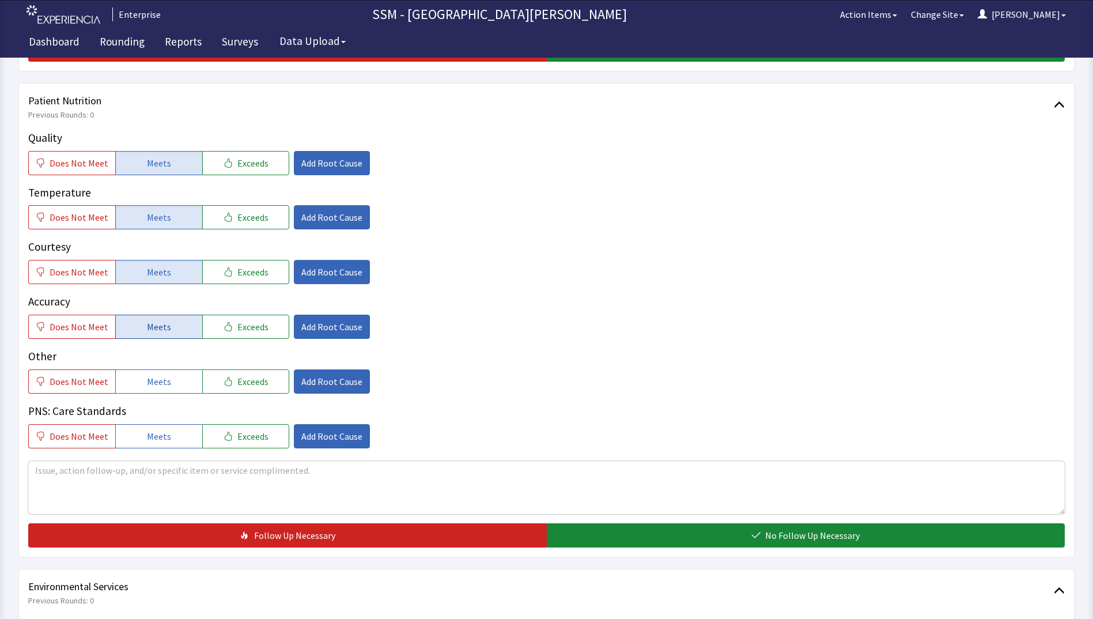
click at [172, 330] on button "Meets" at bounding box center [158, 327] width 87 height 24
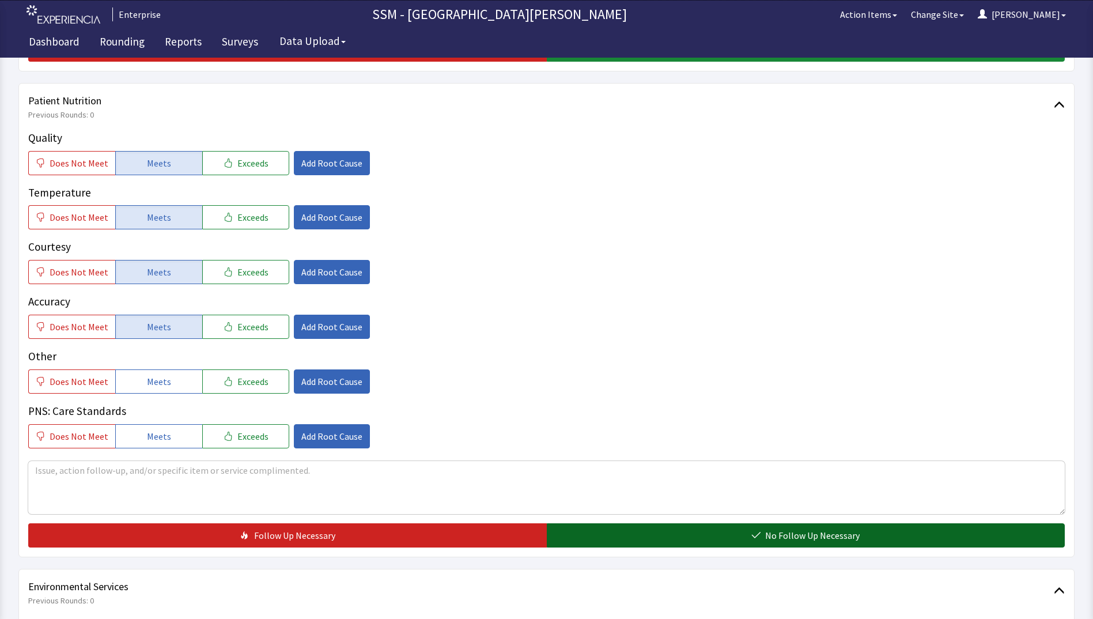
click at [591, 532] on button "No Follow Up Necessary" at bounding box center [806, 535] width 519 height 24
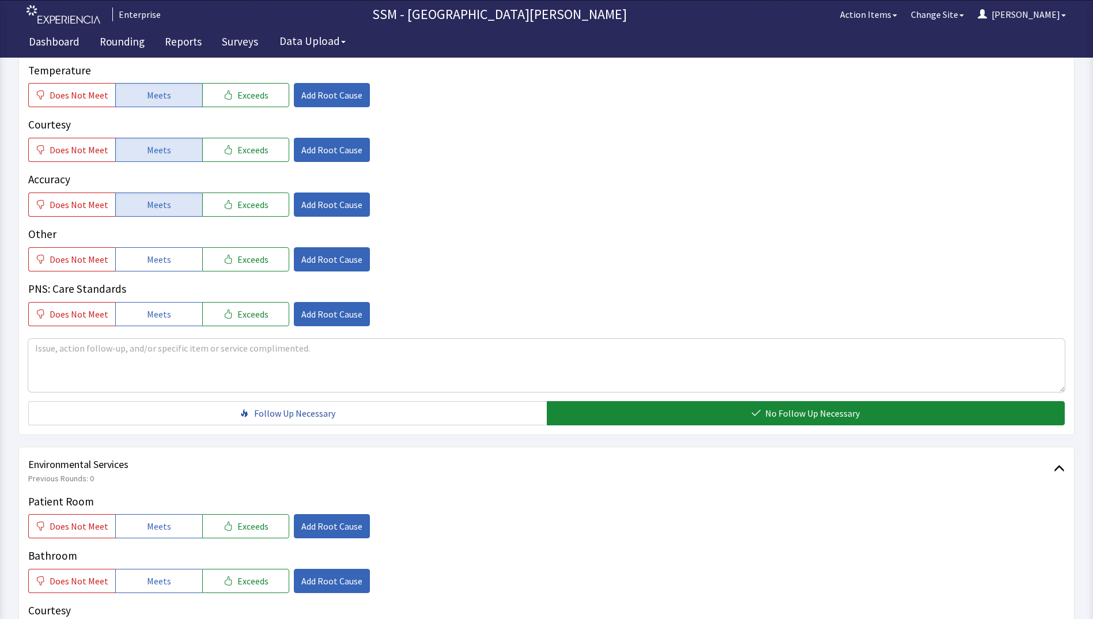
scroll to position [1037, 0]
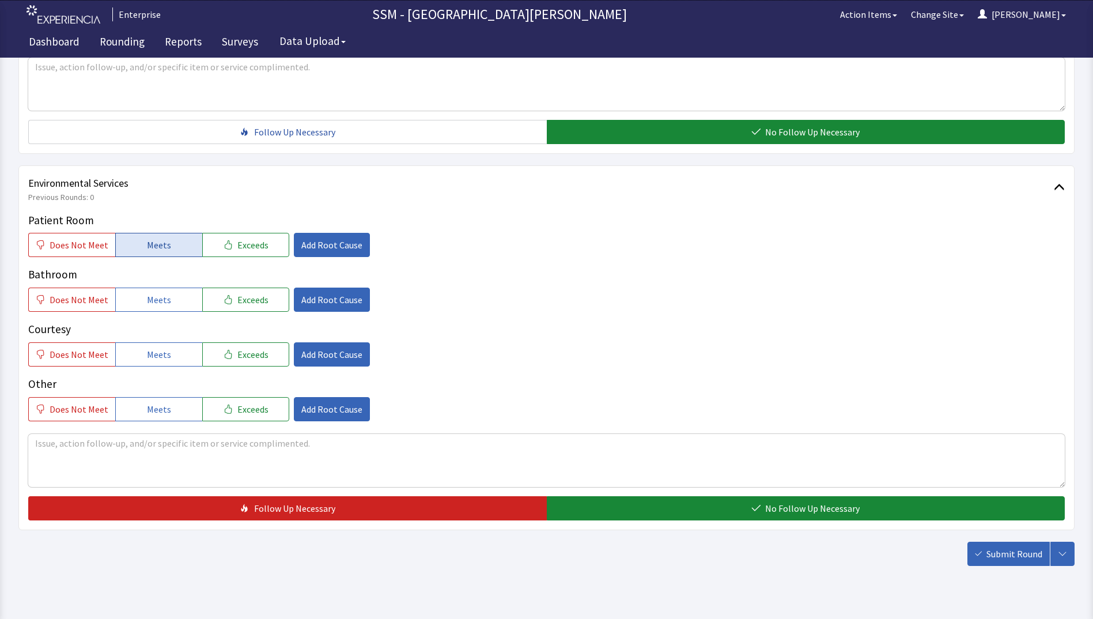
click at [158, 250] on span "Meets" at bounding box center [159, 245] width 24 height 14
click at [148, 301] on span "Meets" at bounding box center [159, 300] width 24 height 14
click at [152, 345] on button "Meets" at bounding box center [158, 354] width 87 height 24
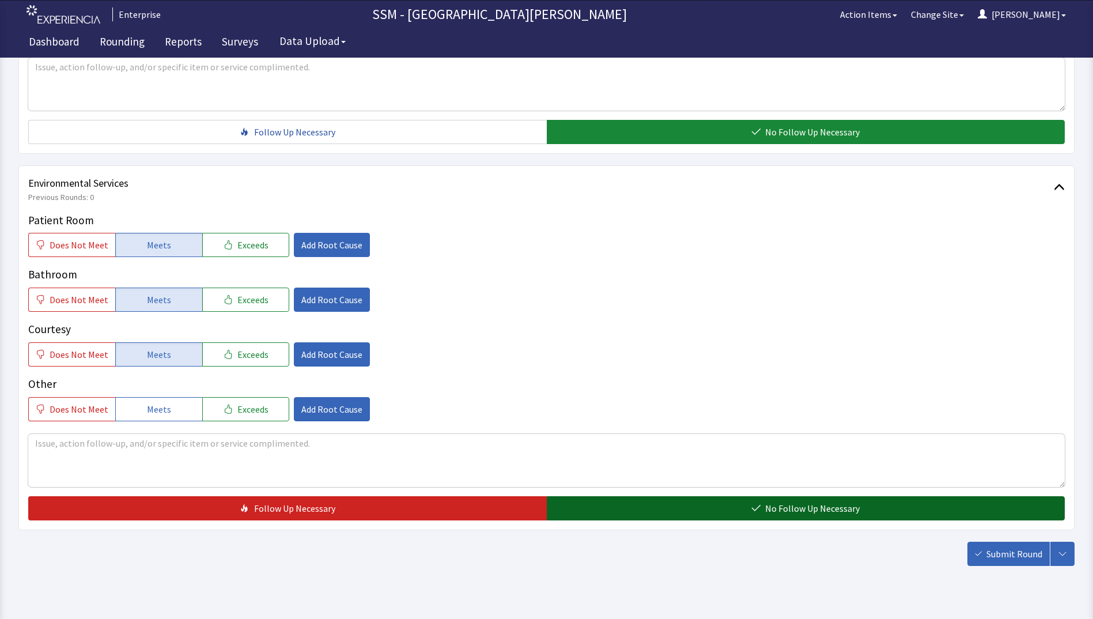
click at [600, 513] on button "No Follow Up Necessary" at bounding box center [806, 508] width 519 height 24
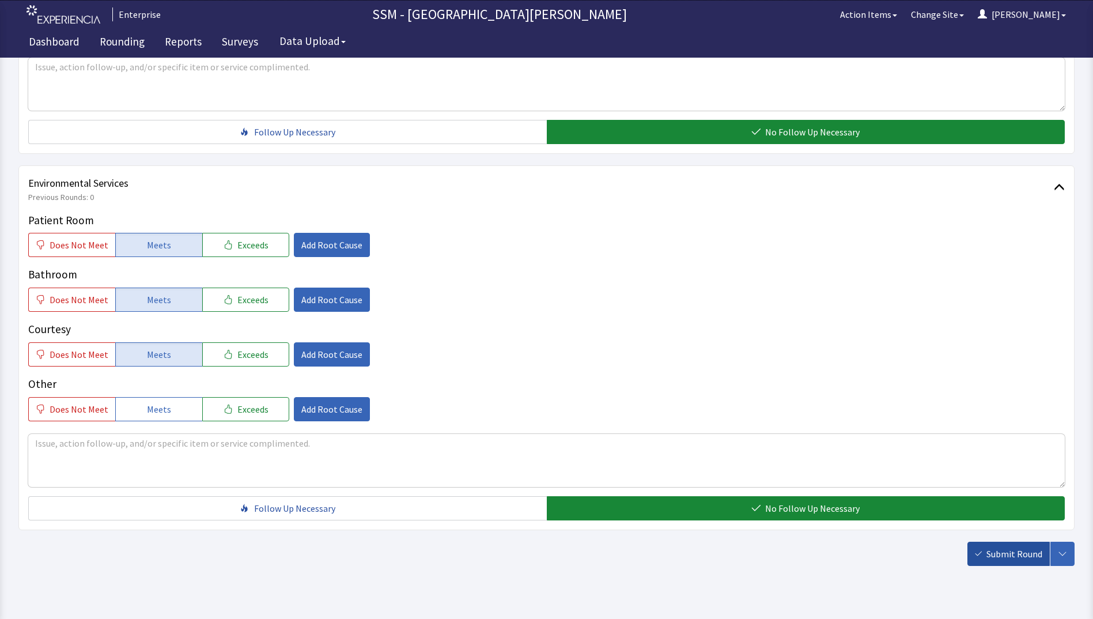
click at [985, 556] on button "Submit Round" at bounding box center [1008, 554] width 82 height 24
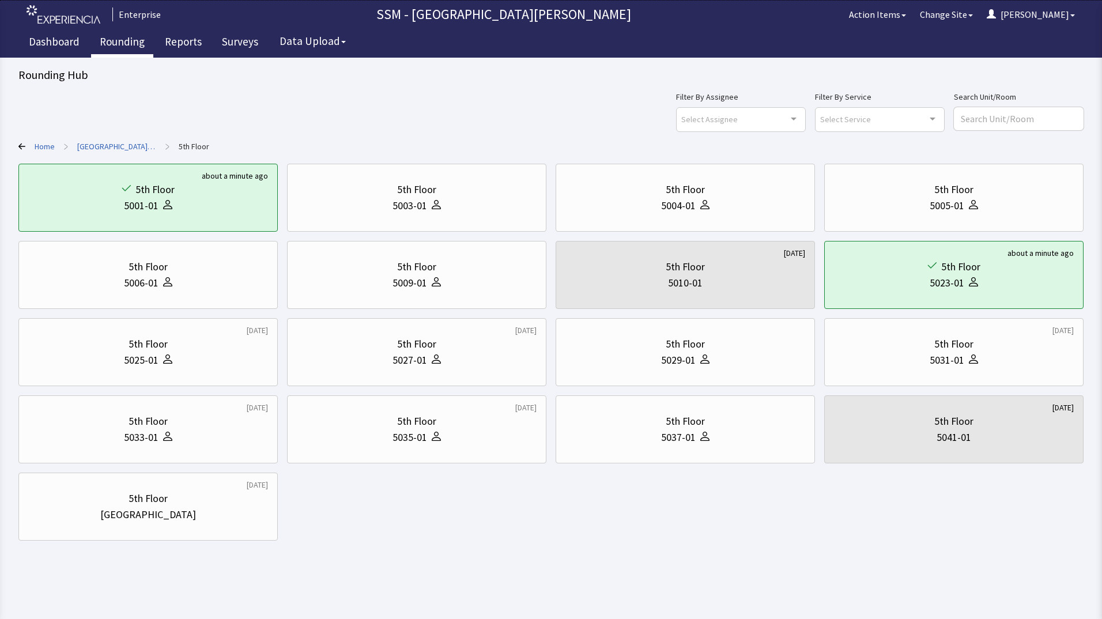
click at [129, 36] on link "Rounding" at bounding box center [122, 43] width 62 height 29
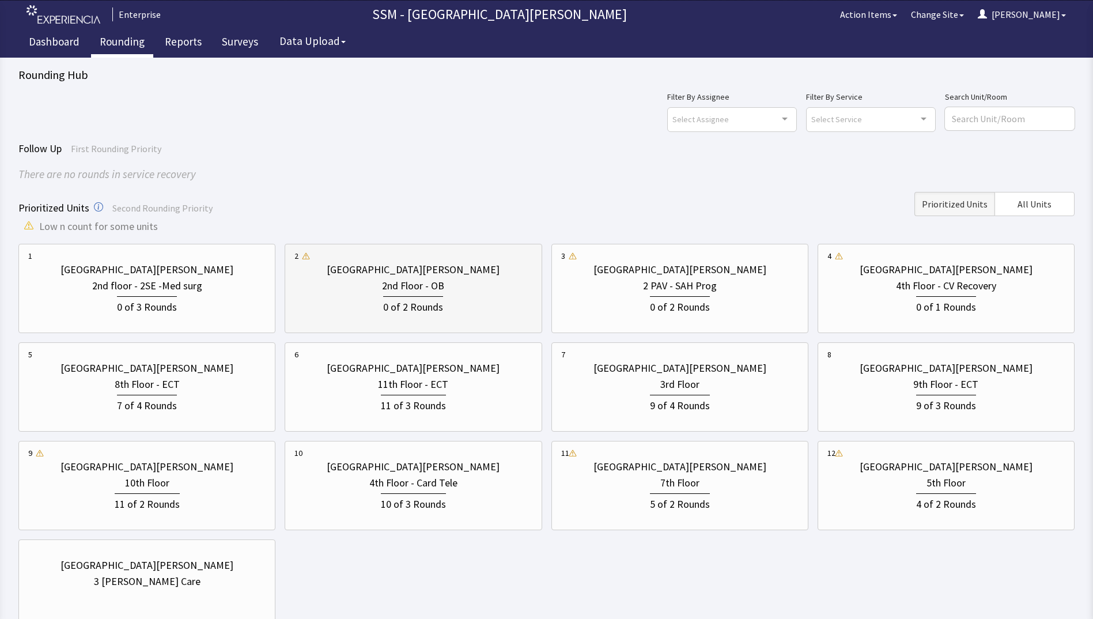
click at [398, 270] on div "[GEOGRAPHIC_DATA][PERSON_NAME]" at bounding box center [413, 270] width 173 height 16
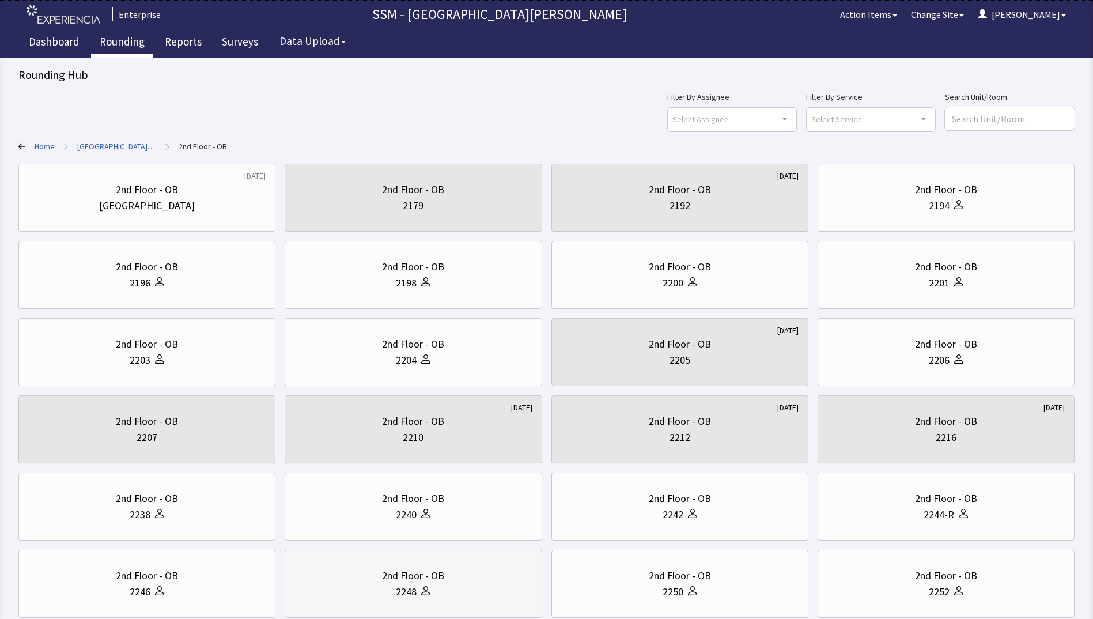
click at [479, 574] on div "2nd Floor - OB" at bounding box center [412, 575] width 237 height 16
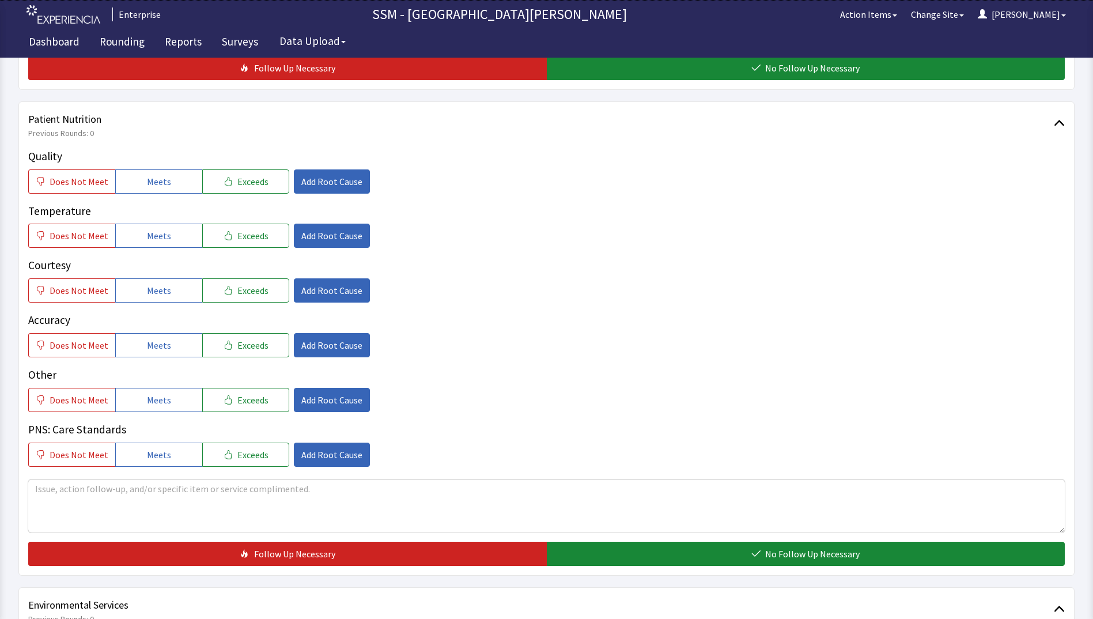
scroll to position [634, 0]
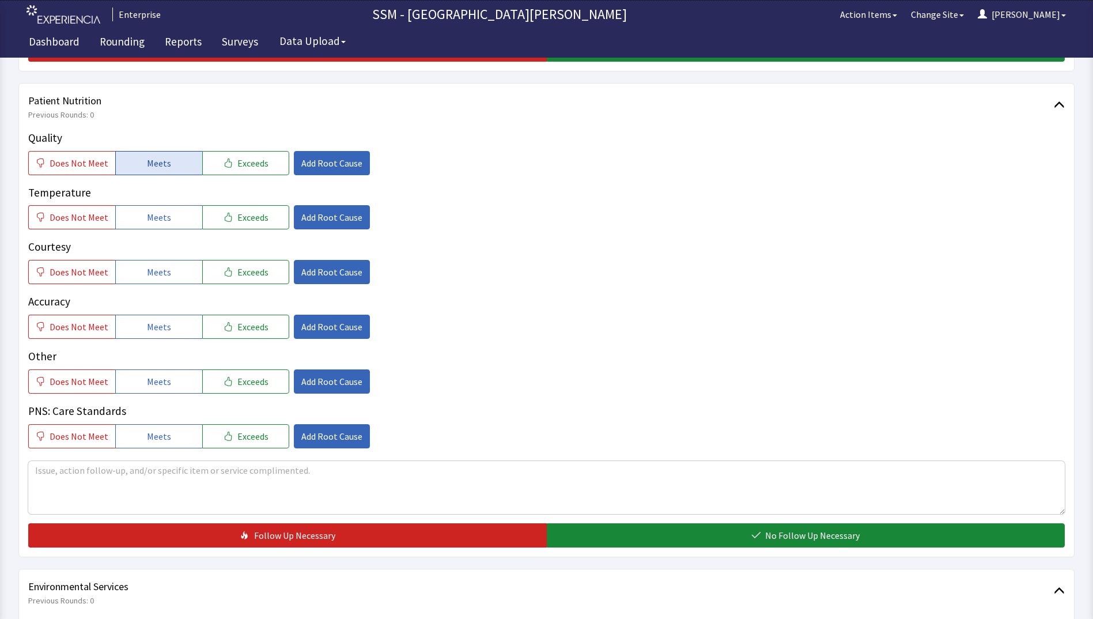
click at [135, 157] on button "Meets" at bounding box center [158, 163] width 87 height 24
click at [140, 213] on button "Meets" at bounding box center [158, 217] width 87 height 24
click at [158, 270] on span "Meets" at bounding box center [159, 272] width 24 height 14
click at [175, 324] on button "Meets" at bounding box center [158, 327] width 87 height 24
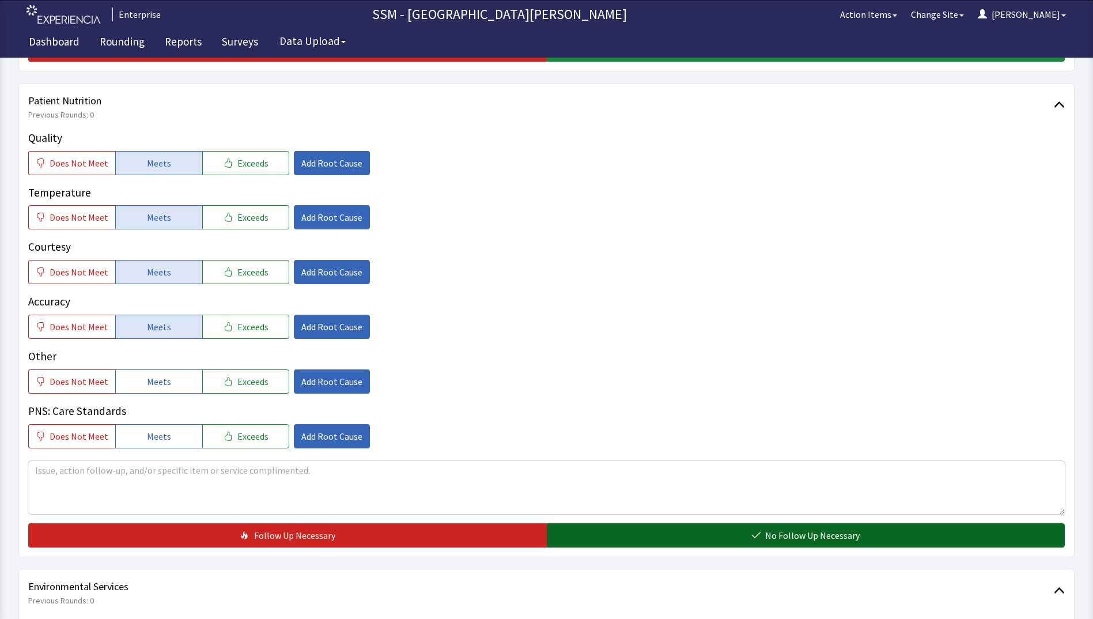
click at [624, 539] on button "No Follow Up Necessary" at bounding box center [806, 535] width 519 height 24
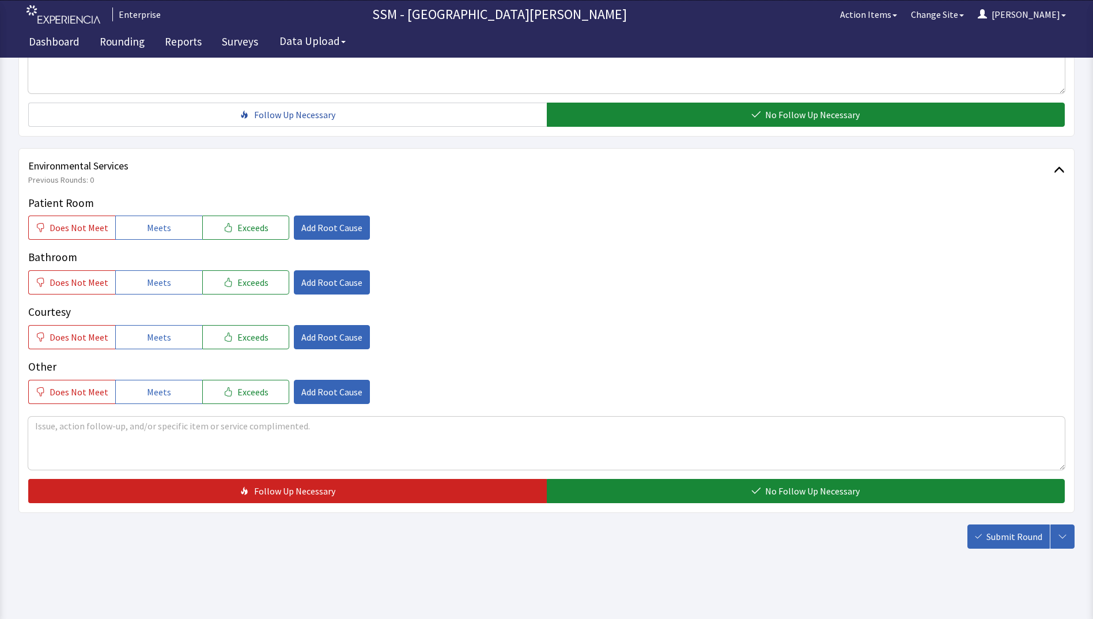
scroll to position [1060, 0]
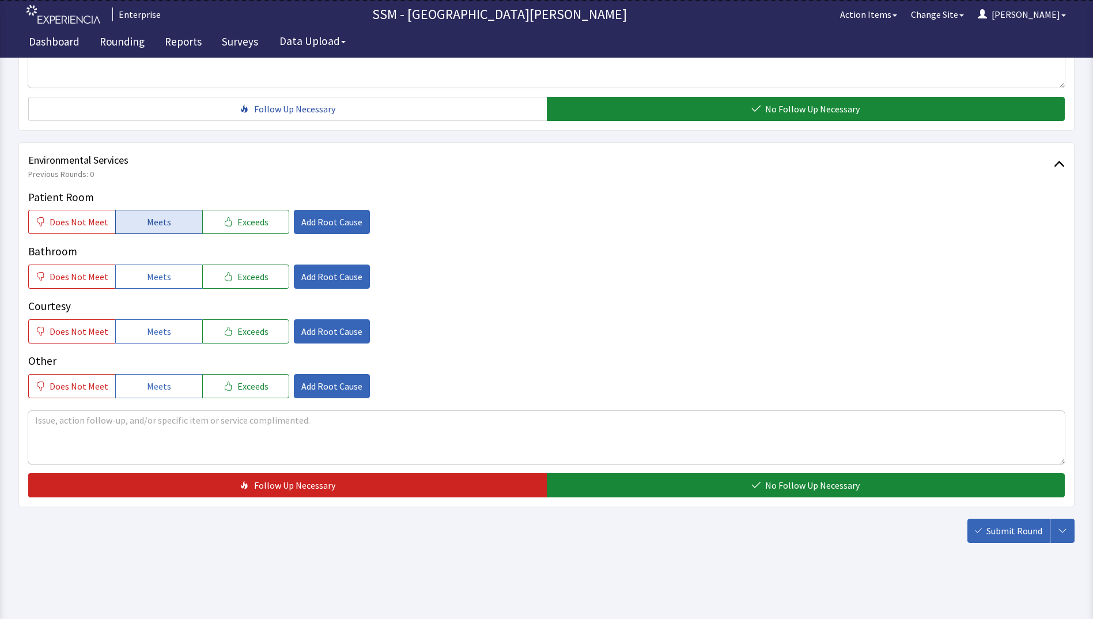
click at [147, 221] on span "Meets" at bounding box center [159, 222] width 24 height 14
click at [151, 279] on span "Meets" at bounding box center [159, 277] width 24 height 14
click at [160, 325] on span "Meets" at bounding box center [159, 331] width 24 height 14
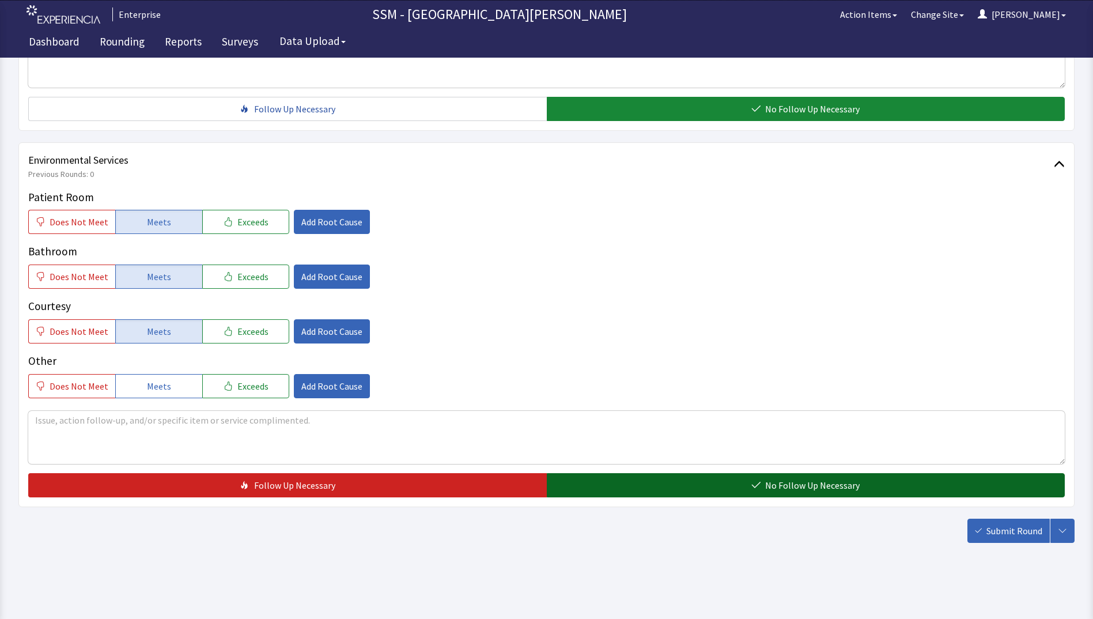
click at [618, 494] on button "No Follow Up Necessary" at bounding box center [806, 485] width 519 height 24
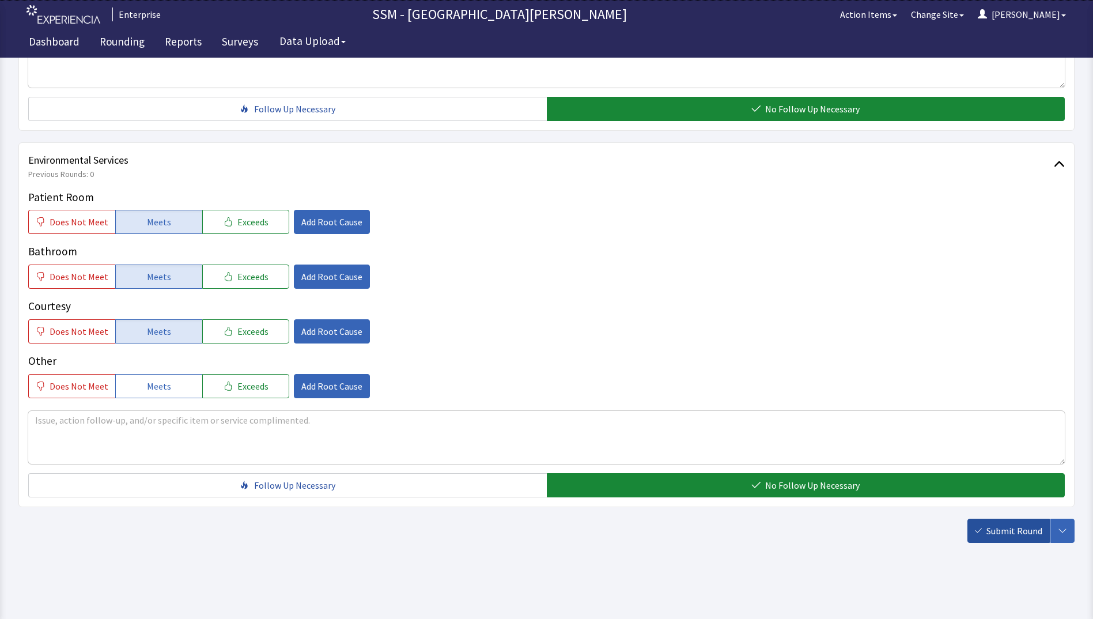
click at [979, 529] on icon "button" at bounding box center [978, 530] width 7 height 7
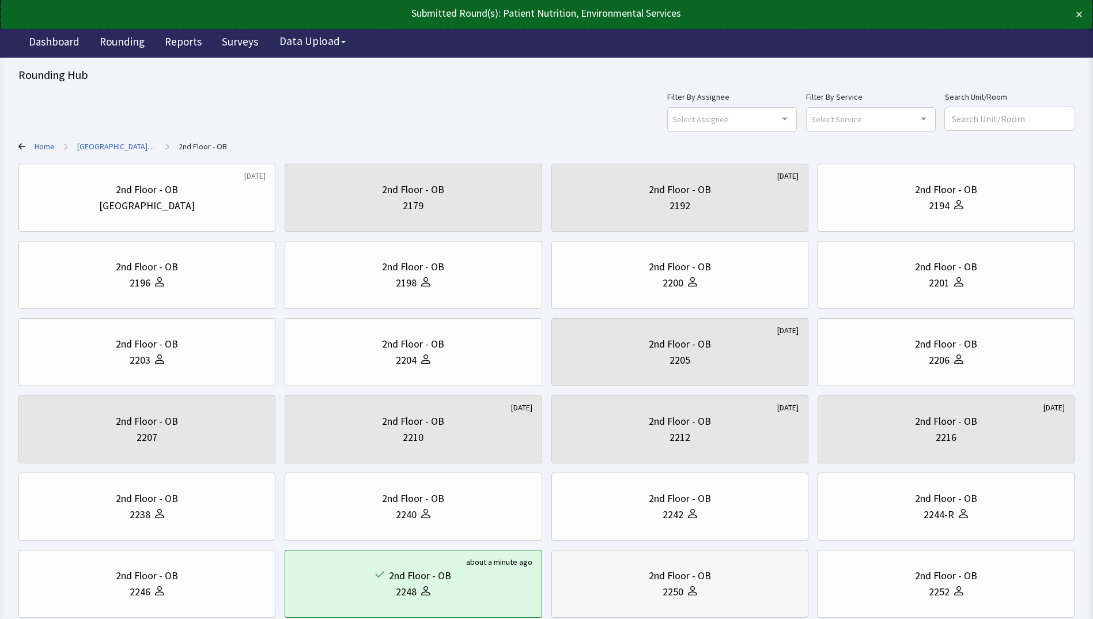
scroll to position [152, 0]
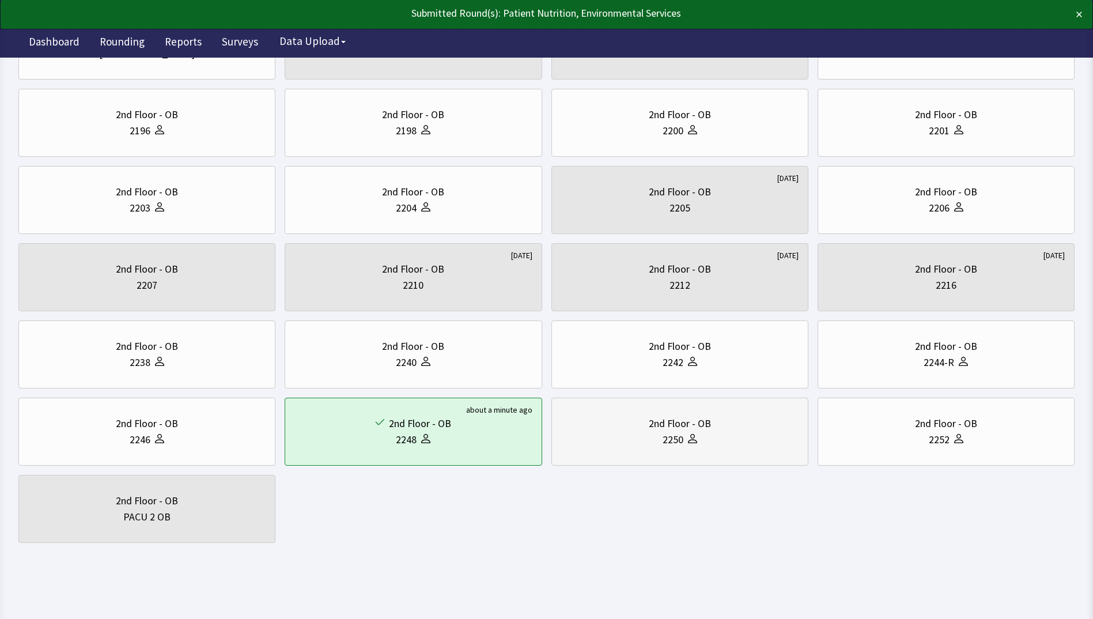
click at [664, 414] on div "2nd Floor - OB 2250" at bounding box center [679, 431] width 237 height 55
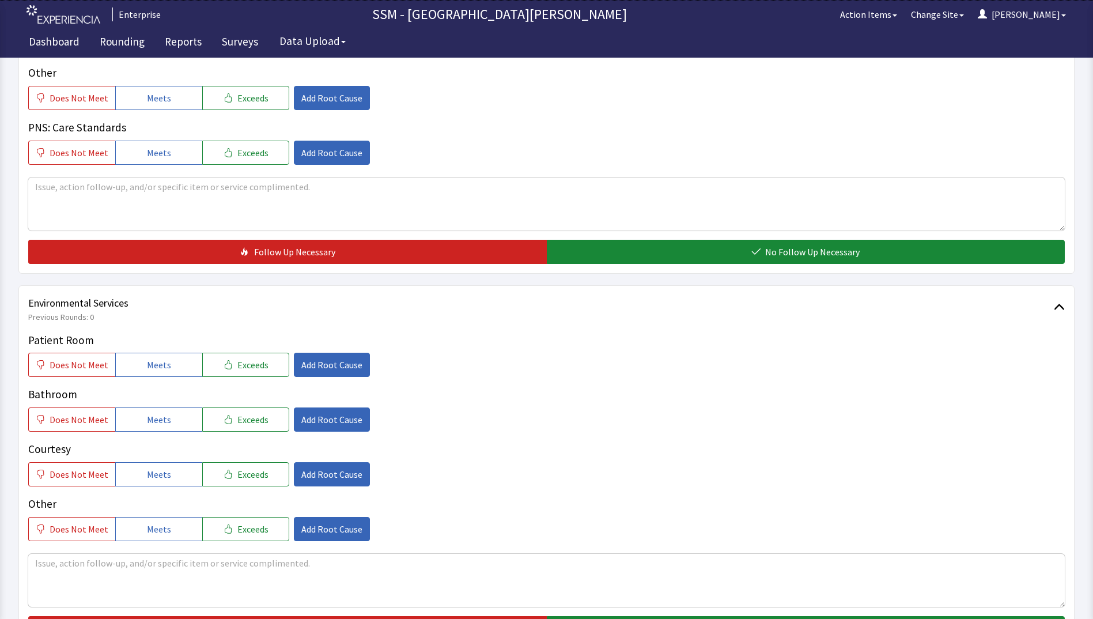
scroll to position [1037, 0]
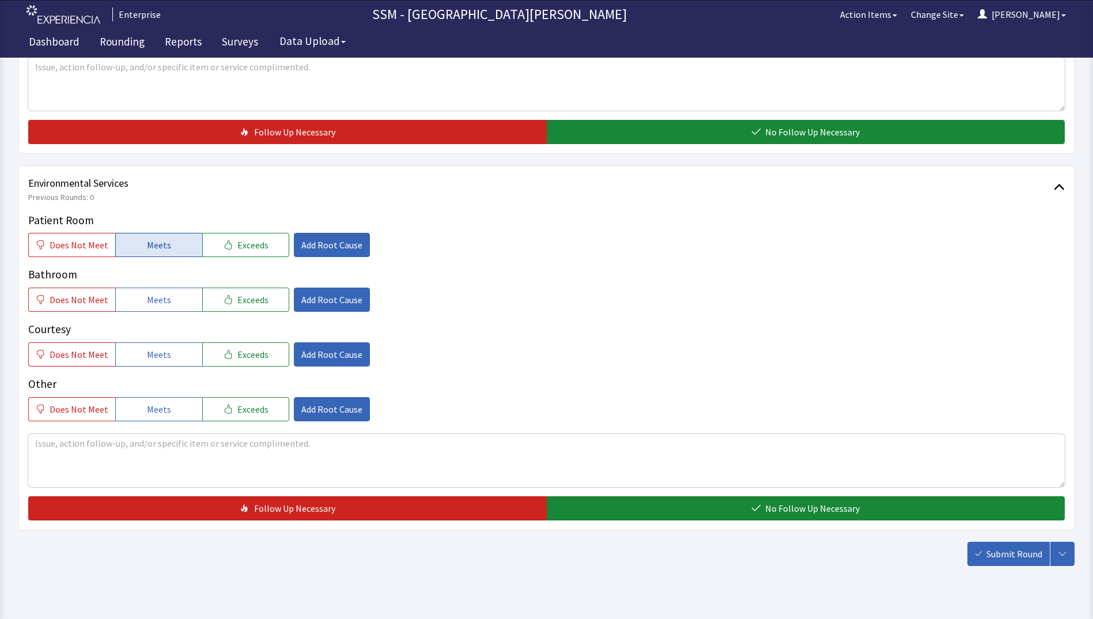
drag, startPoint x: 147, startPoint y: 247, endPoint x: 142, endPoint y: 267, distance: 20.7
click at [147, 248] on span "Meets" at bounding box center [159, 245] width 24 height 14
click at [147, 305] on span "Meets" at bounding box center [159, 300] width 24 height 14
click at [150, 359] on span "Meets" at bounding box center [159, 354] width 24 height 14
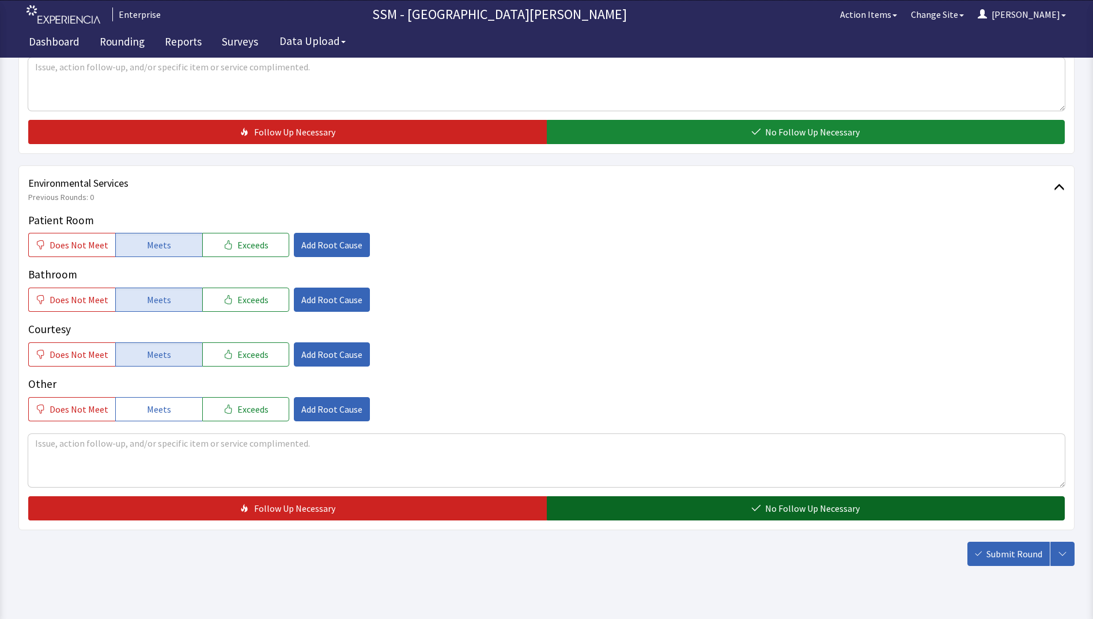
click at [690, 516] on button "No Follow Up Necessary" at bounding box center [806, 508] width 519 height 24
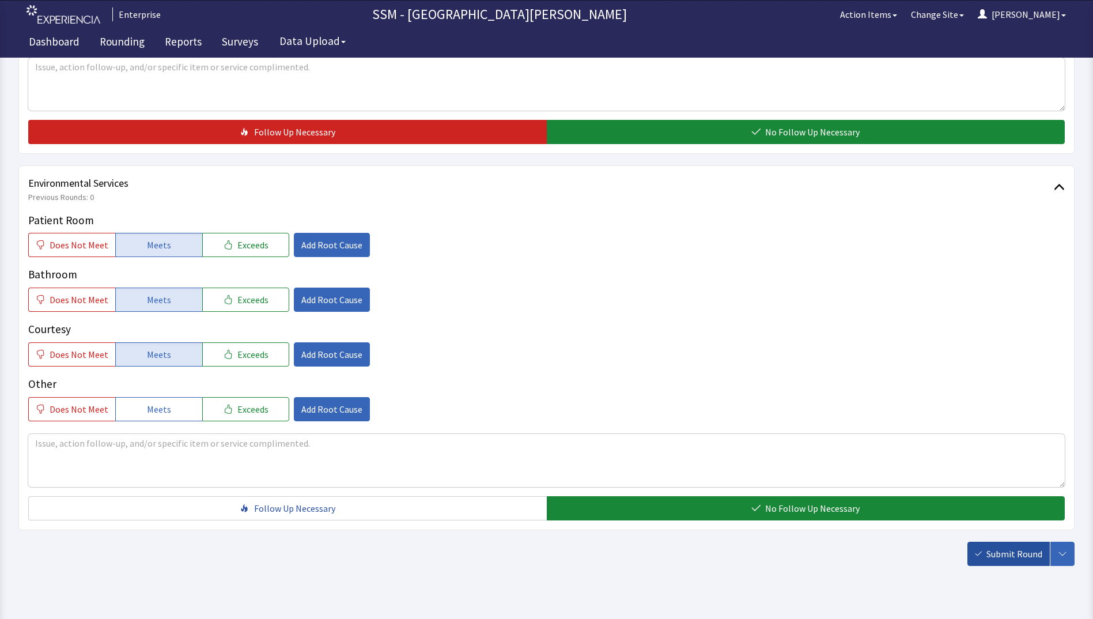
click at [998, 551] on span "Submit Round" at bounding box center [1014, 554] width 56 height 14
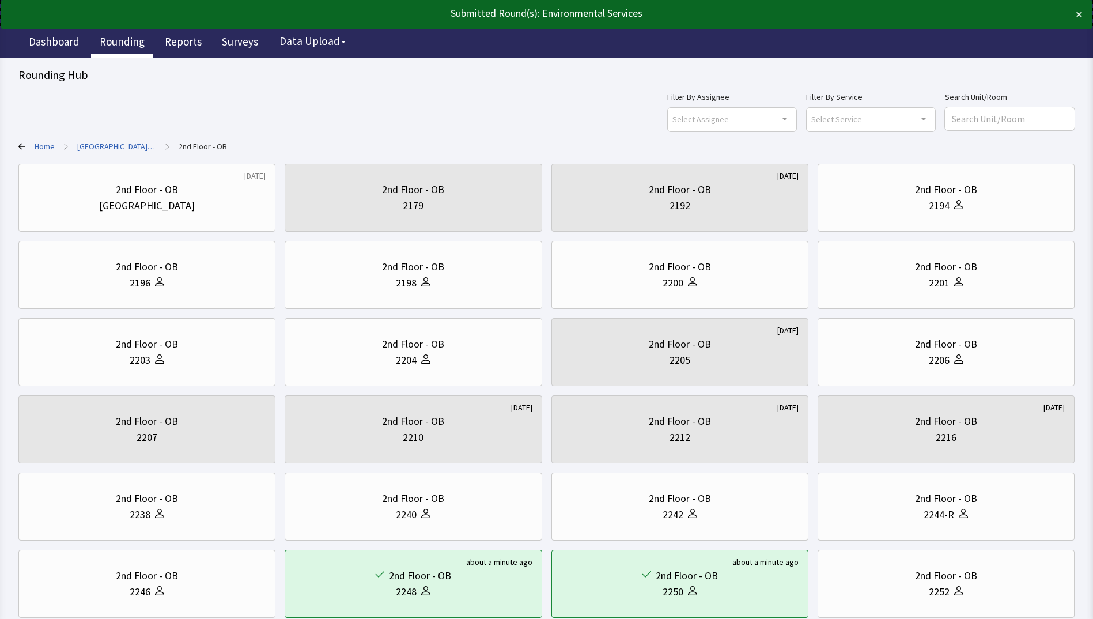
click at [129, 40] on link "Rounding" at bounding box center [122, 43] width 62 height 29
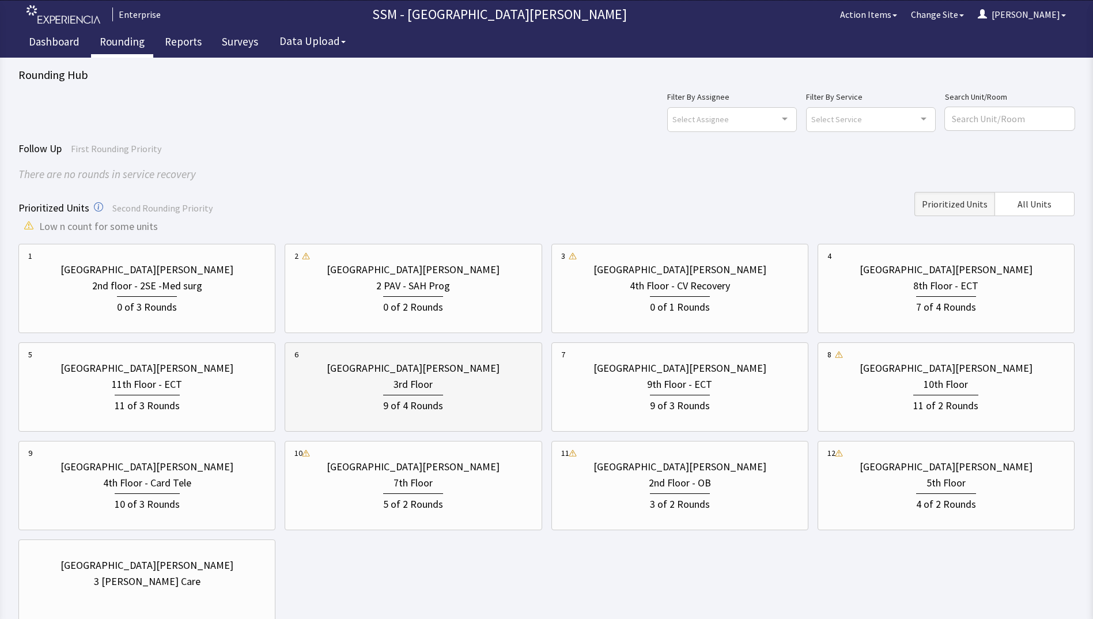
click at [434, 421] on div "[GEOGRAPHIC_DATA][PERSON_NAME] 3rd Floor 9 of 4 Rounds" at bounding box center [412, 387] width 237 height 77
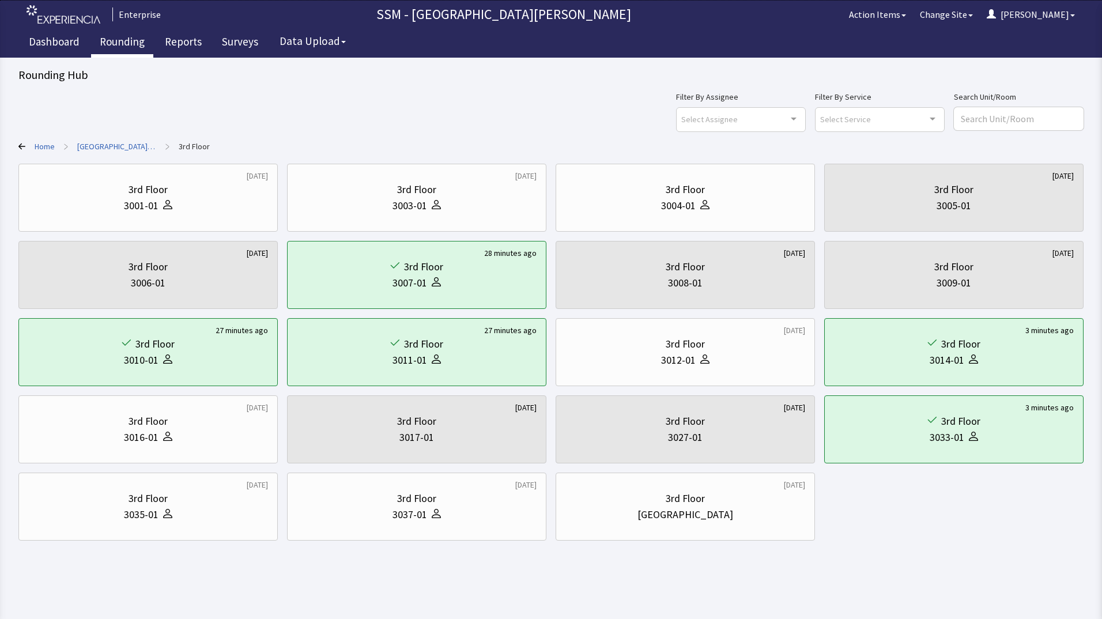
click at [109, 42] on link "Rounding" at bounding box center [122, 43] width 62 height 29
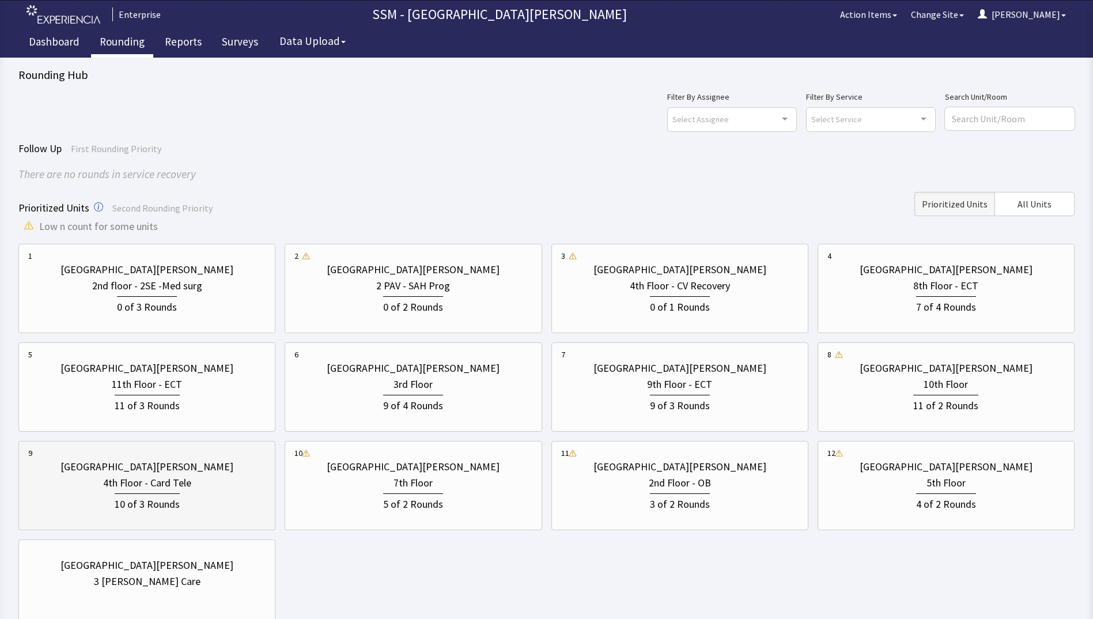
click at [156, 509] on div "10 of 3 Rounds" at bounding box center [147, 502] width 65 height 19
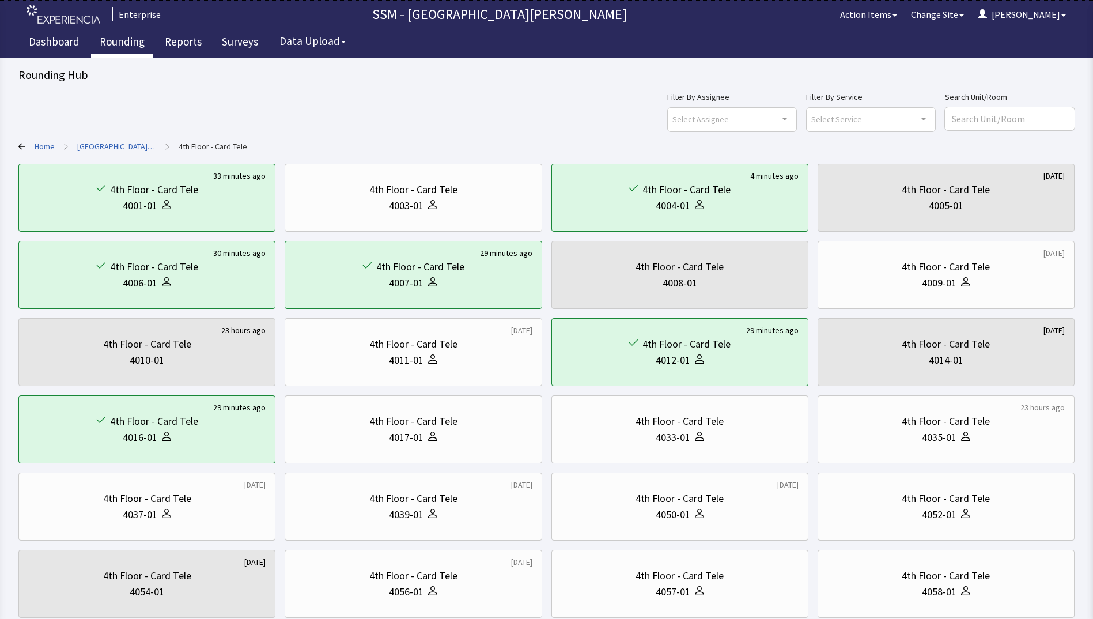
click at [106, 40] on link "Rounding" at bounding box center [122, 43] width 62 height 29
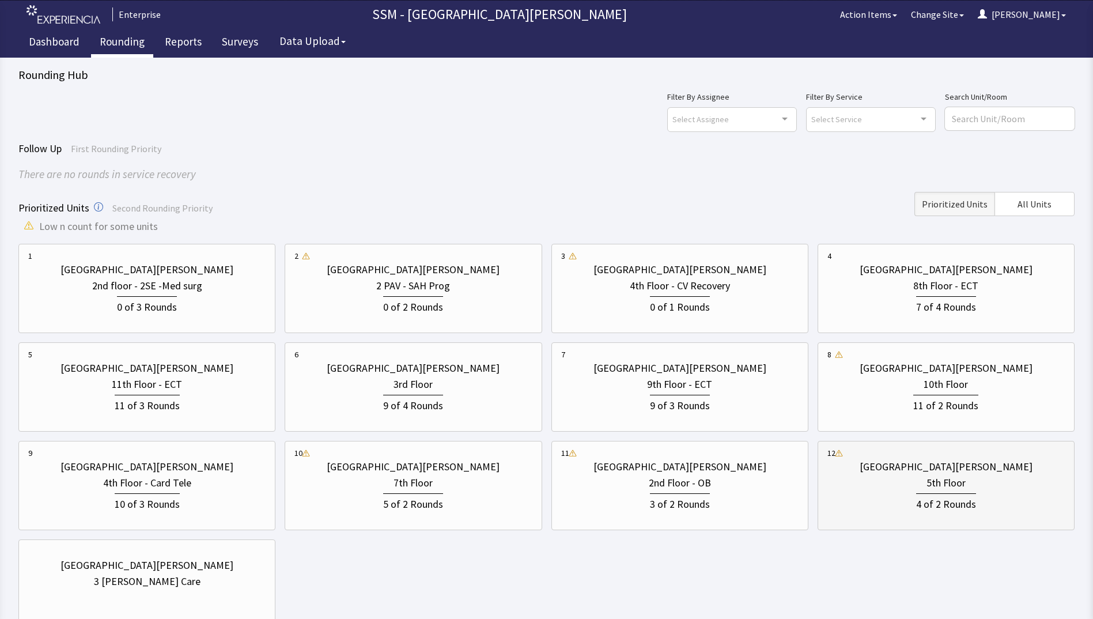
click at [963, 511] on div "4 of 2 Rounds" at bounding box center [946, 502] width 60 height 19
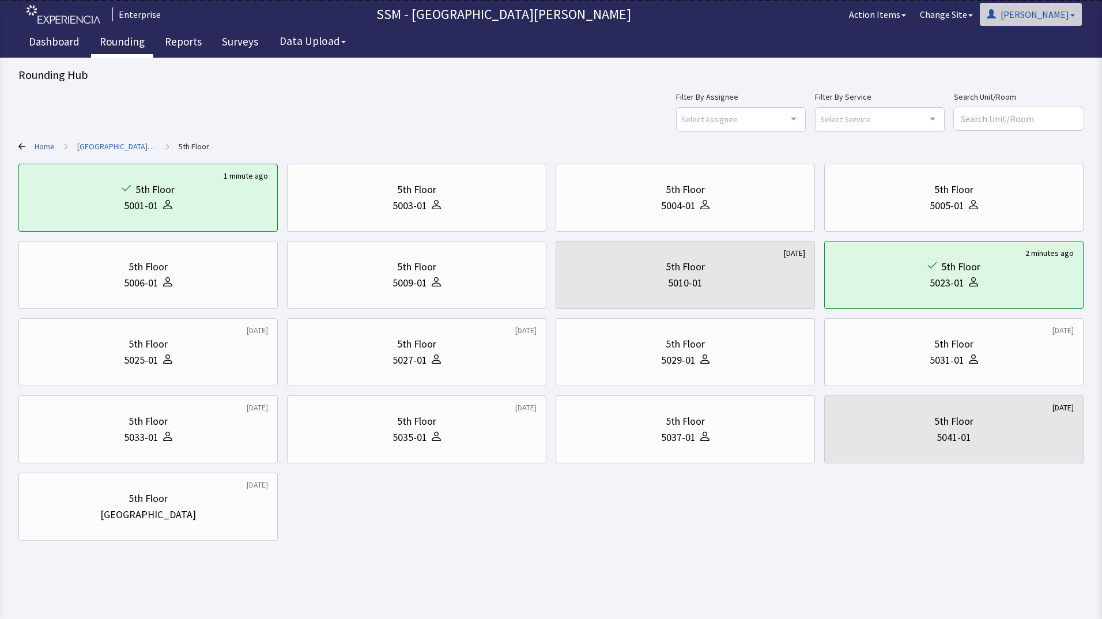
click at [1057, 10] on button "[PERSON_NAME]" at bounding box center [1030, 14] width 102 height 23
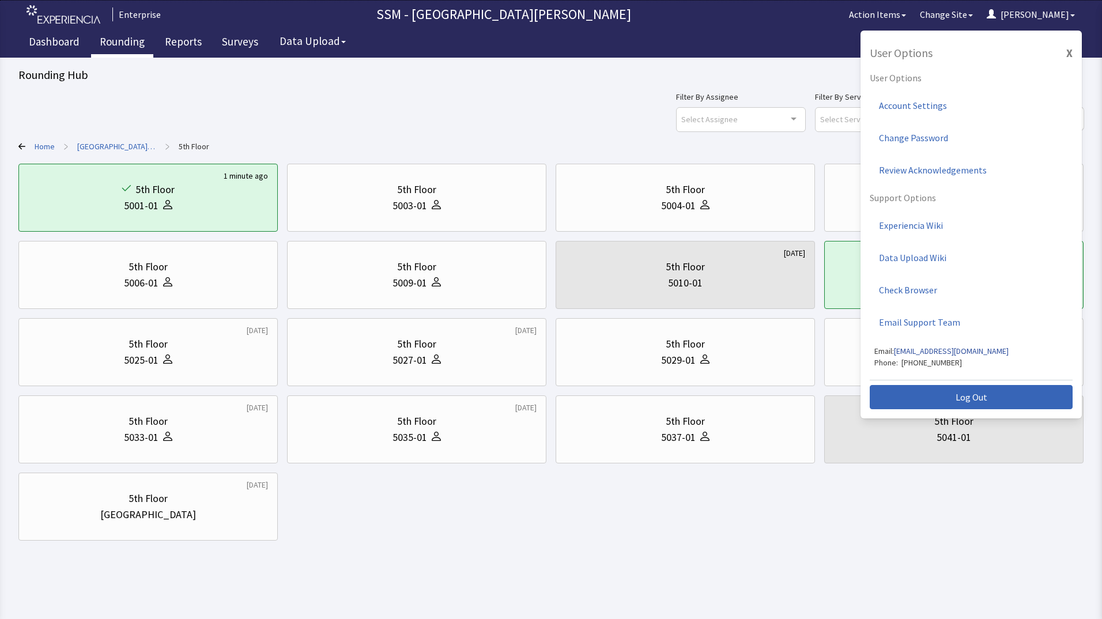
click at [626, 119] on div "Filter By Assignee Select Assignee Clear Selection [PERSON_NAME] [PERSON_NAME] …" at bounding box center [550, 110] width 1065 height 41
